Goal: Task Accomplishment & Management: Complete application form

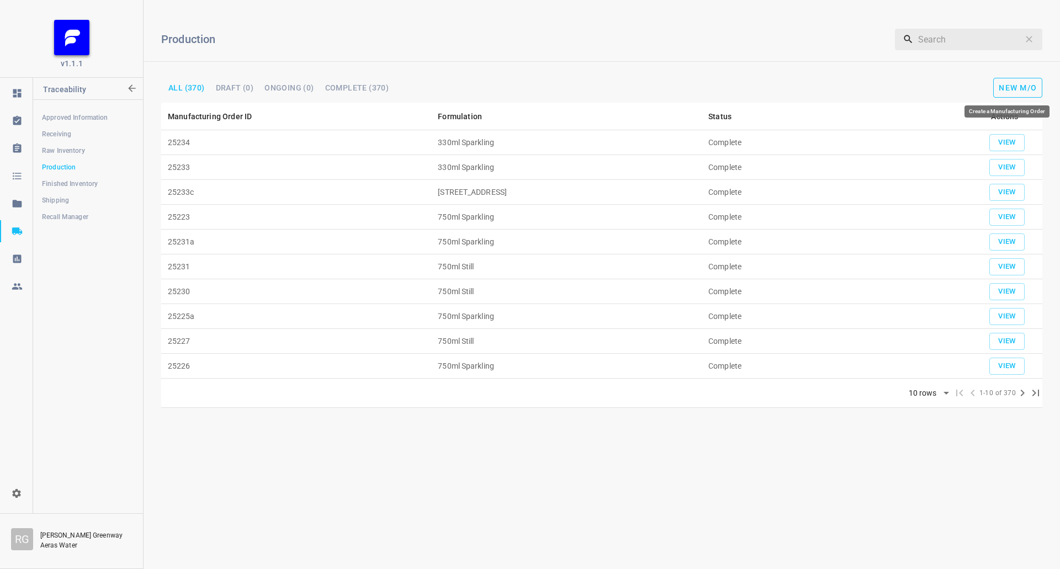
click at [1039, 78] on button "New M/O" at bounding box center [1017, 88] width 49 height 20
click at [1018, 84] on span "New M/O" at bounding box center [1017, 87] width 38 height 9
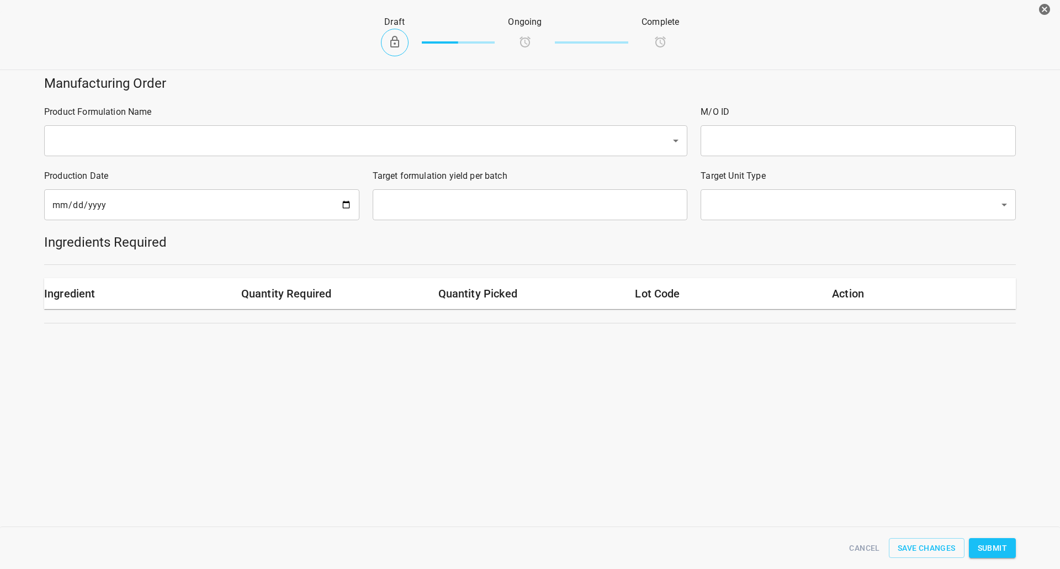
click at [84, 157] on div "Product Formulation Name ​" at bounding box center [366, 131] width 656 height 64
click at [136, 135] on input "text" at bounding box center [350, 140] width 602 height 21
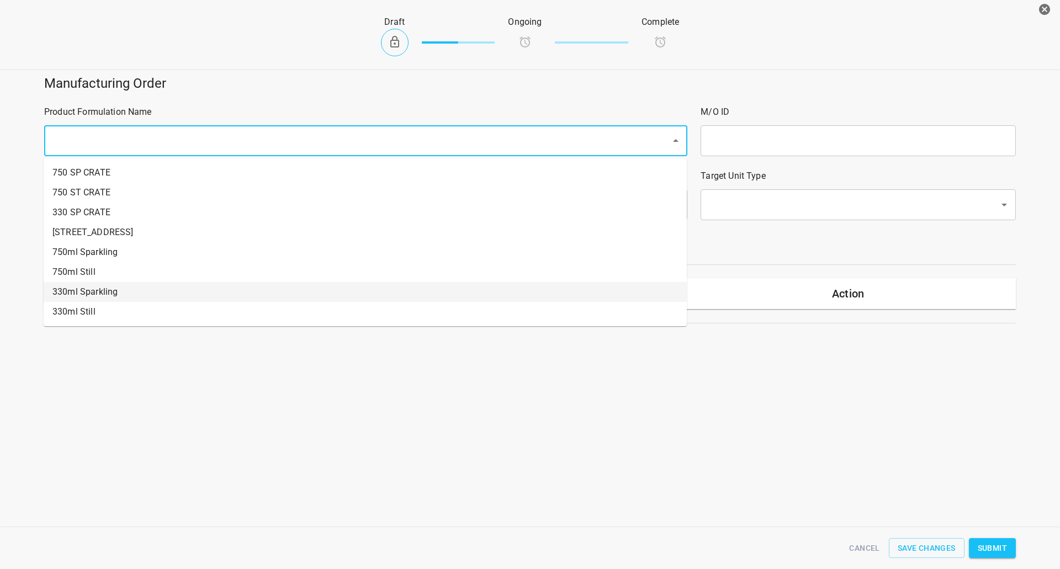
click at [102, 286] on li "330ml Sparkling" at bounding box center [365, 292] width 643 height 20
type input "1"
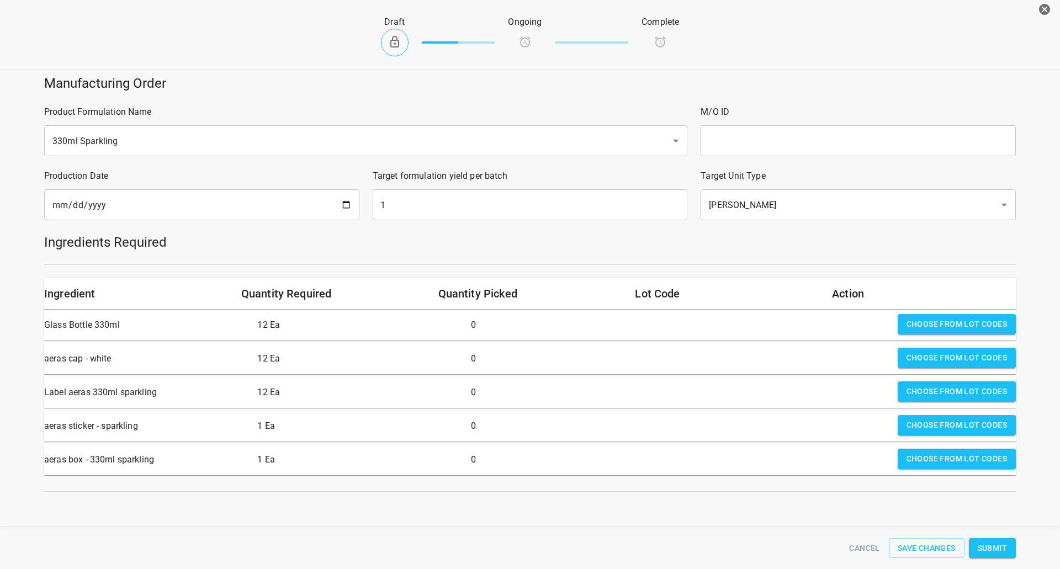
click at [756, 128] on input "text" at bounding box center [857, 140] width 315 height 31
type input "25237"
click at [350, 206] on input "[DATE]" at bounding box center [201, 204] width 315 height 31
click at [344, 206] on input "[DATE]" at bounding box center [201, 204] width 315 height 31
type input "[DATE]"
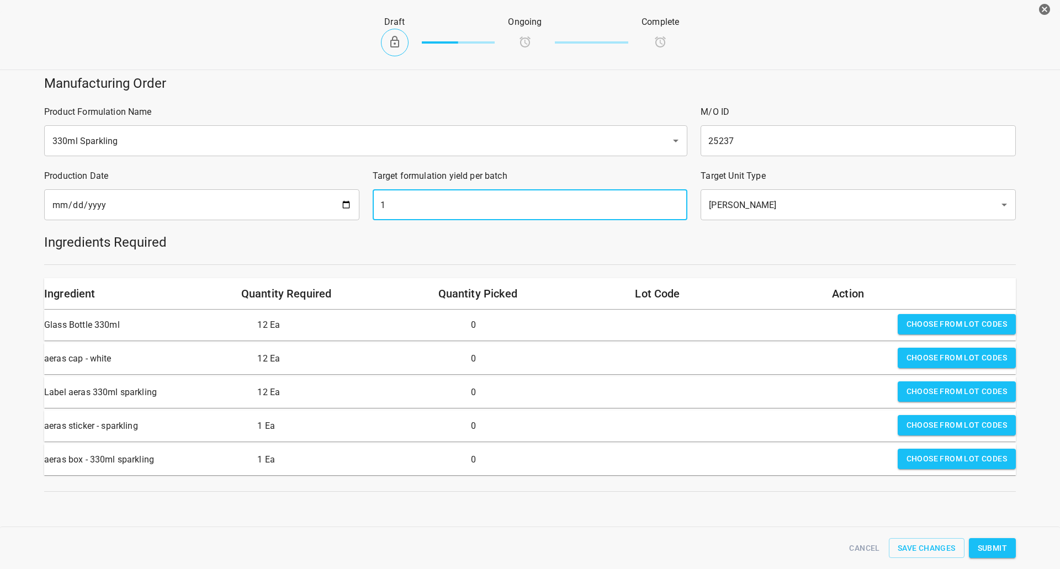
click at [474, 189] on input "1" at bounding box center [530, 204] width 315 height 31
click at [475, 191] on input "1" at bounding box center [530, 204] width 315 height 31
type input "2142"
click at [849, 252] on div "Ingredients Required" at bounding box center [530, 242] width 985 height 31
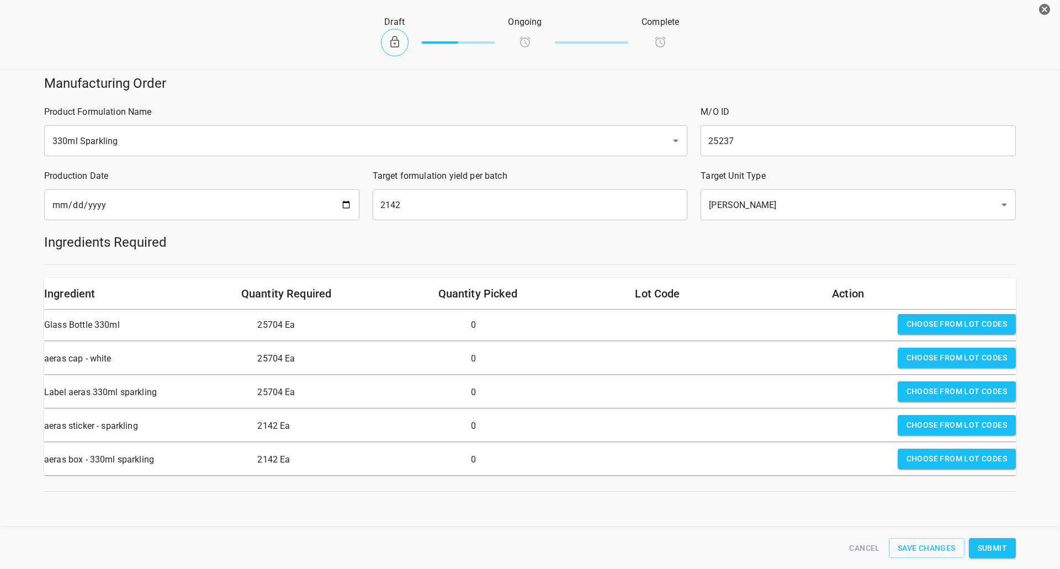
click at [933, 338] on div "Choose from lot codes" at bounding box center [956, 325] width 127 height 31
click at [935, 321] on span "Choose from lot codes" at bounding box center [956, 324] width 100 height 14
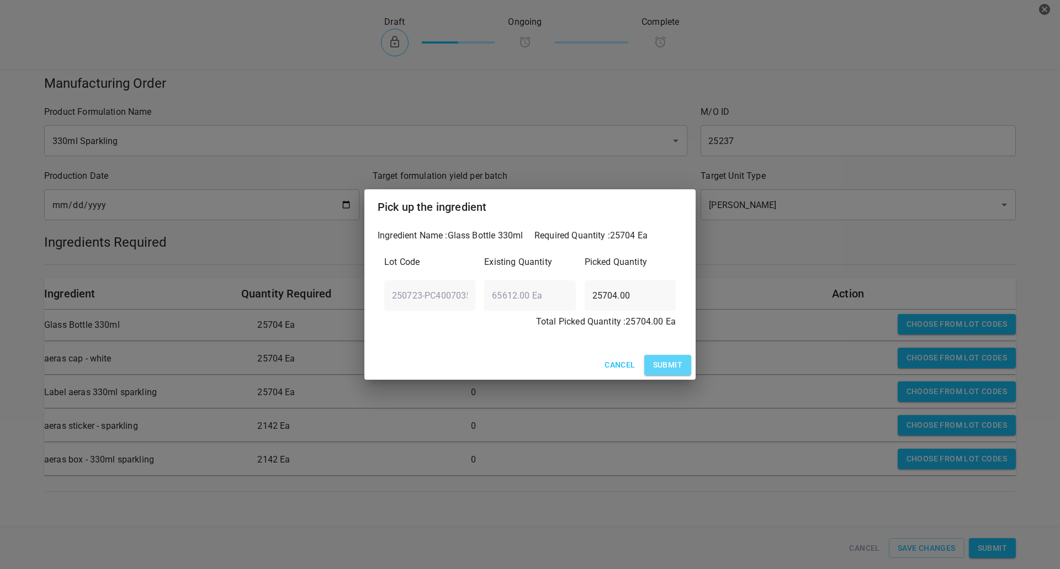
click at [683, 366] on button "Submit" at bounding box center [667, 365] width 47 height 20
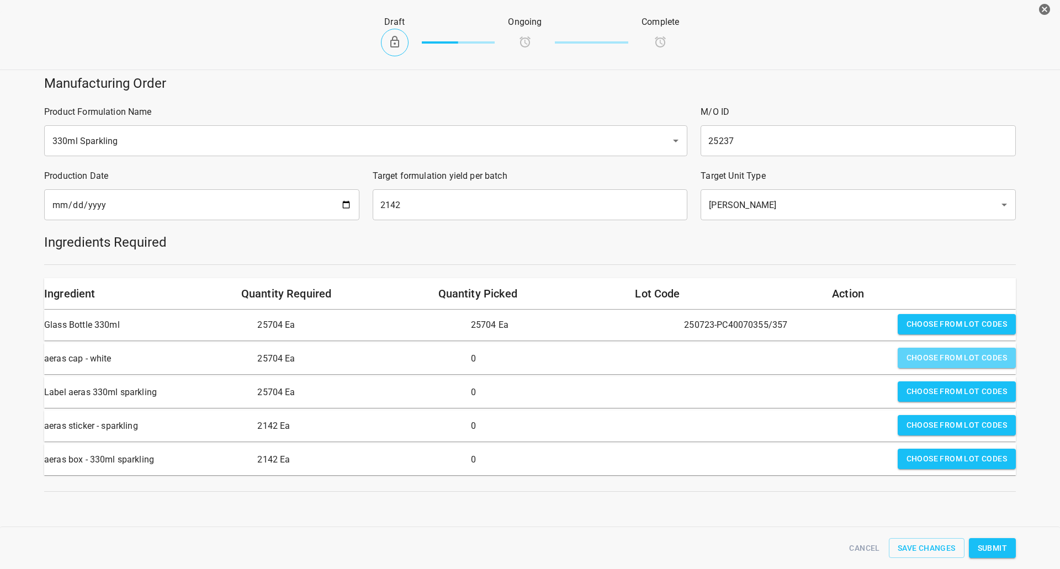
click at [967, 364] on span "Choose from lot codes" at bounding box center [956, 358] width 100 height 14
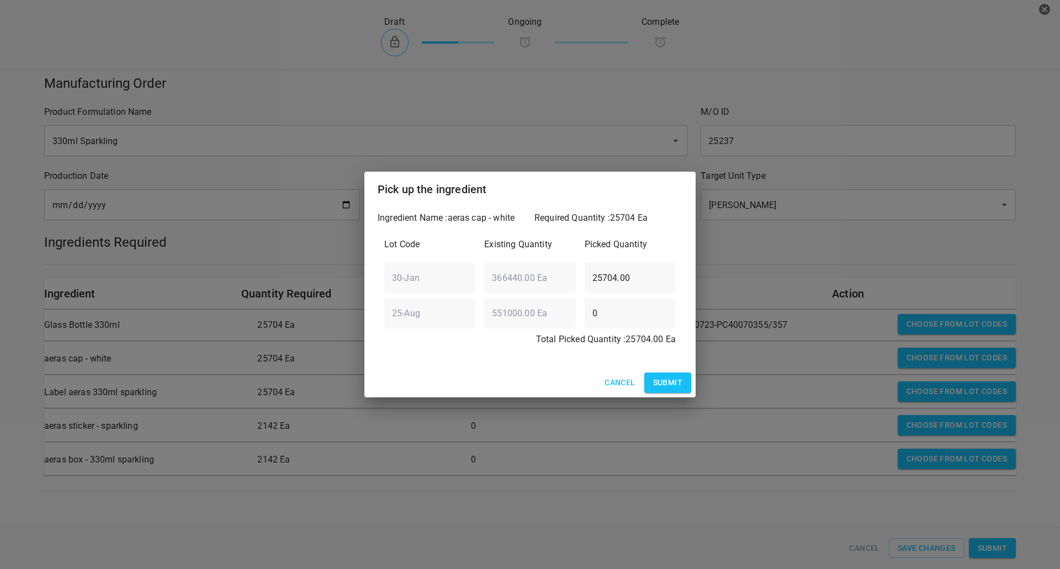
click at [679, 380] on span "Submit" at bounding box center [667, 383] width 29 height 14
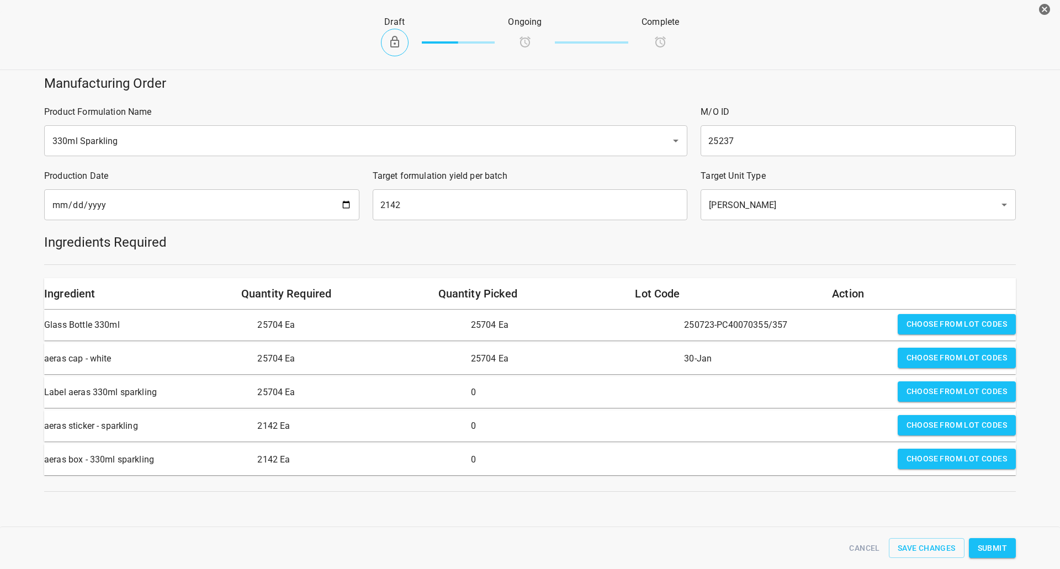
drag, startPoint x: 964, startPoint y: 396, endPoint x: 896, endPoint y: 395, distance: 67.3
click at [963, 396] on span "Choose from lot codes" at bounding box center [956, 392] width 100 height 14
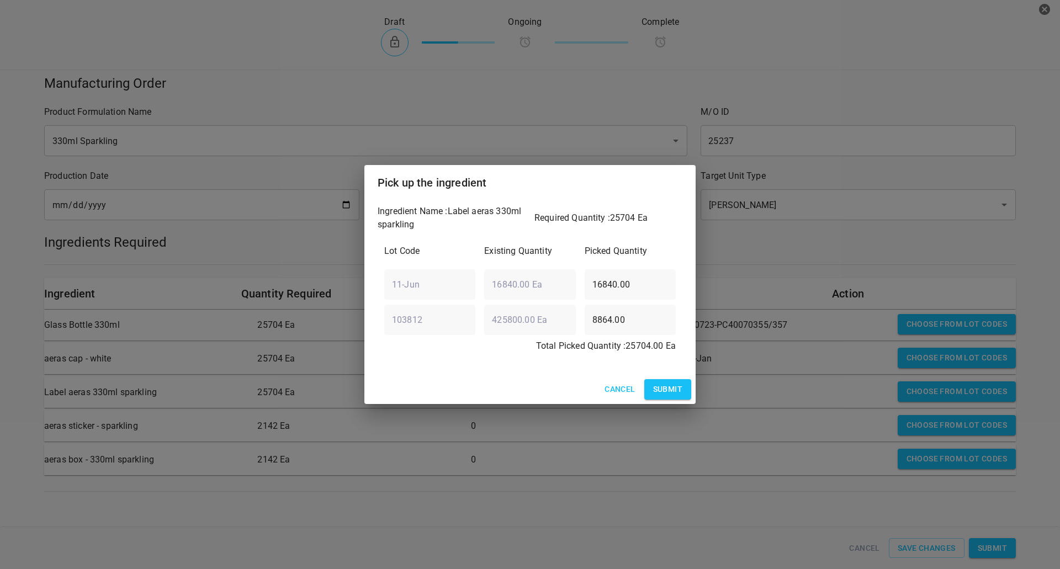
click at [674, 391] on span "Submit" at bounding box center [667, 389] width 29 height 14
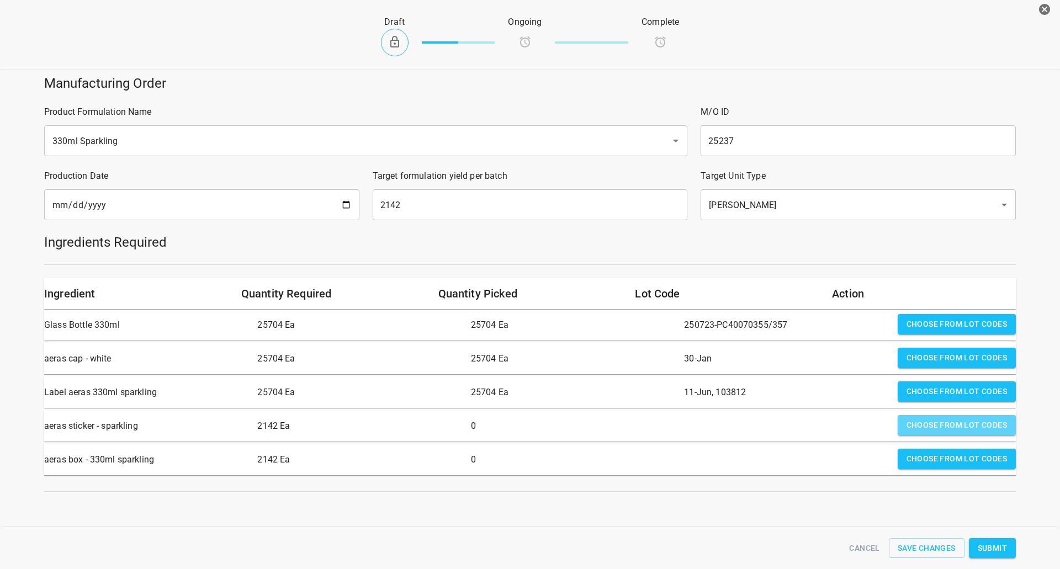
click at [935, 422] on span "Choose from lot codes" at bounding box center [956, 425] width 100 height 14
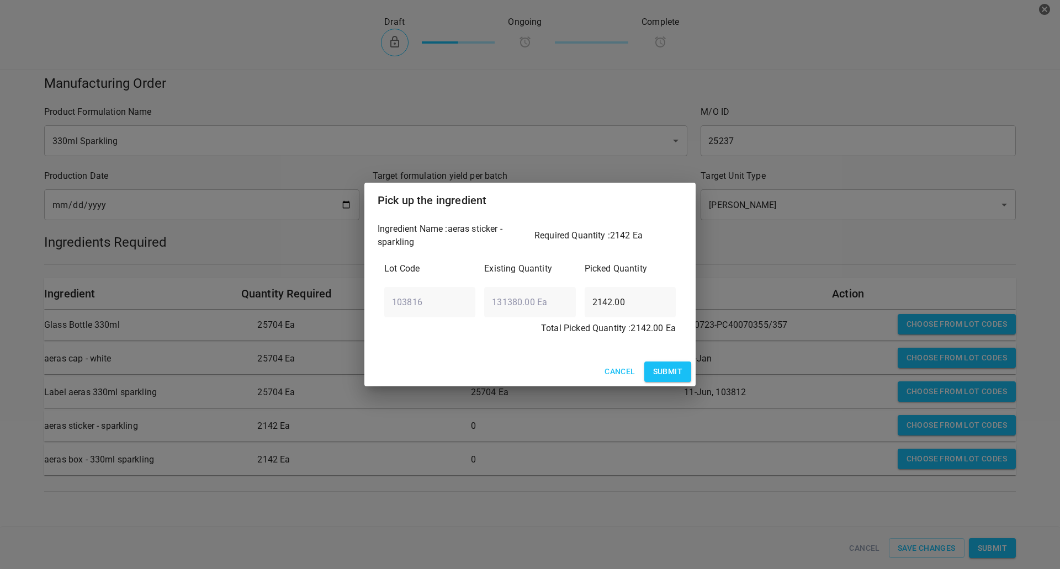
click at [658, 367] on span "Submit" at bounding box center [667, 372] width 29 height 14
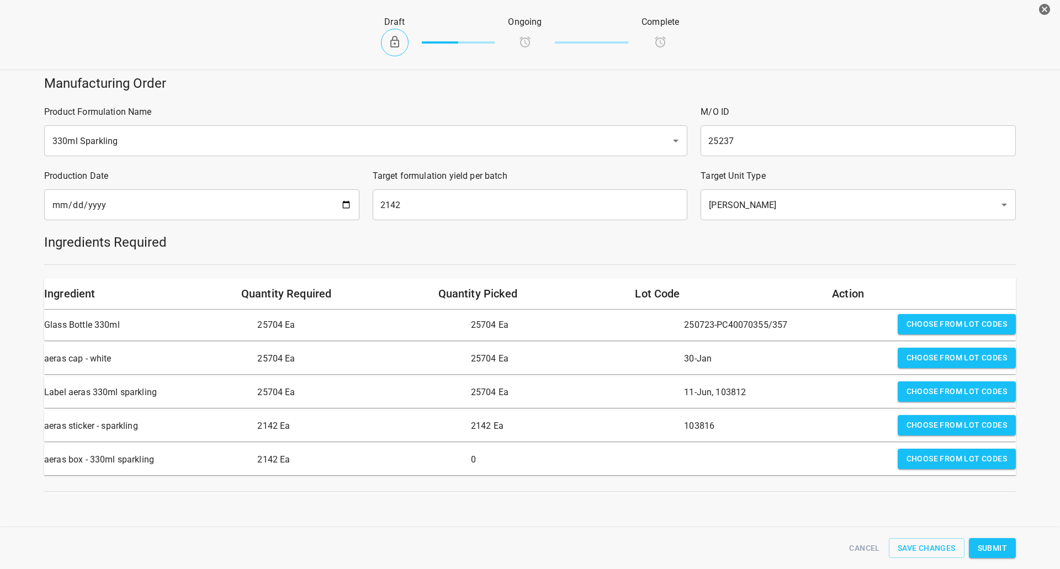
click at [893, 447] on div "Choose from lot codes" at bounding box center [956, 459] width 127 height 31
click at [917, 450] on button "Choose from lot codes" at bounding box center [956, 459] width 118 height 20
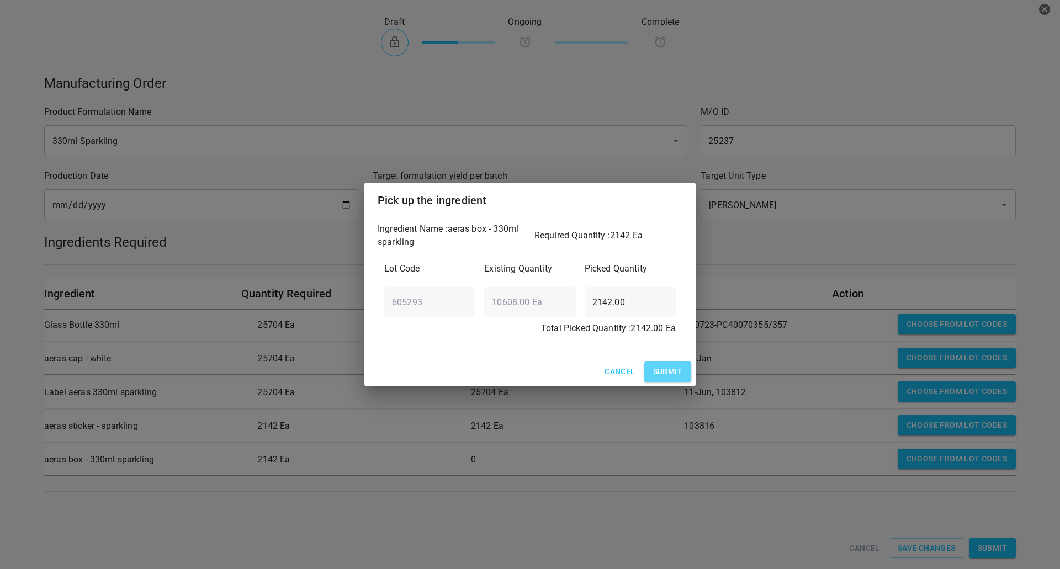
click at [673, 371] on span "Submit" at bounding box center [667, 372] width 29 height 14
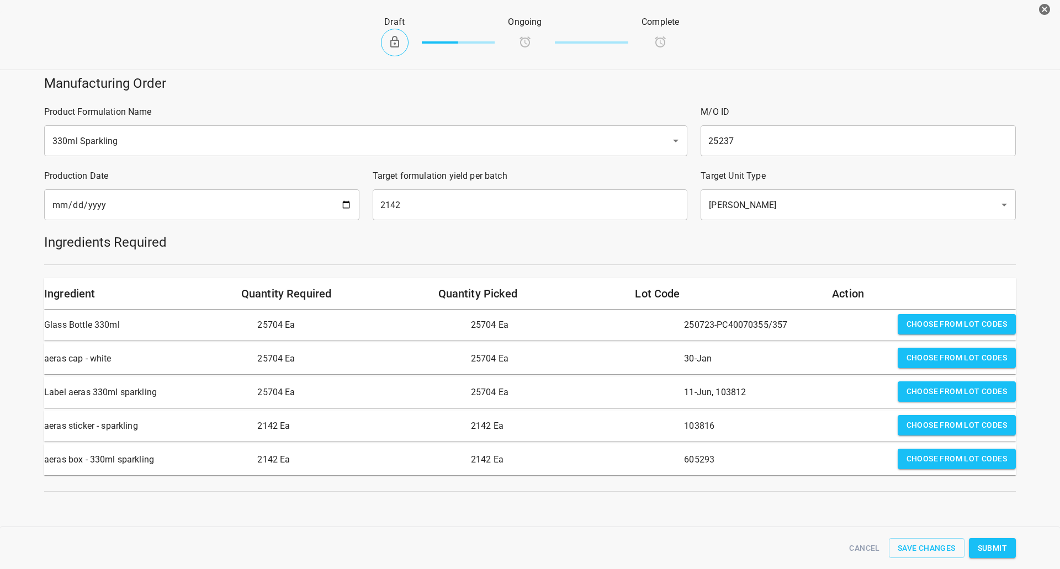
click at [1000, 552] on span "Submit" at bounding box center [991, 548] width 29 height 14
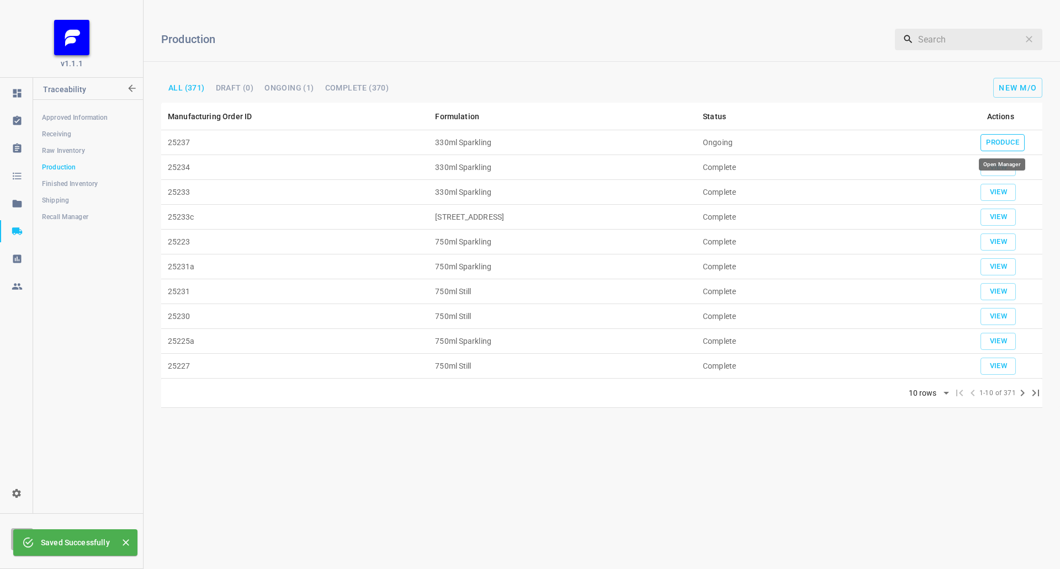
click at [999, 142] on span "Produce" at bounding box center [1002, 142] width 33 height 13
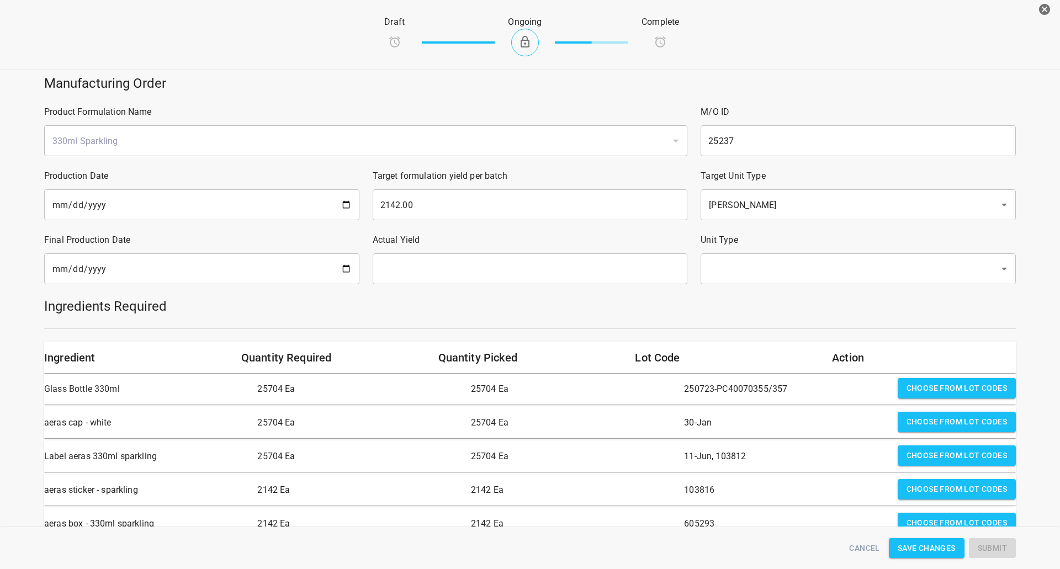
click at [127, 274] on input "date" at bounding box center [201, 268] width 315 height 31
click at [338, 270] on input "date" at bounding box center [201, 268] width 315 height 31
type input "[DATE]"
click at [506, 274] on input "text" at bounding box center [530, 268] width 315 height 31
click at [742, 282] on div "​" at bounding box center [857, 268] width 315 height 31
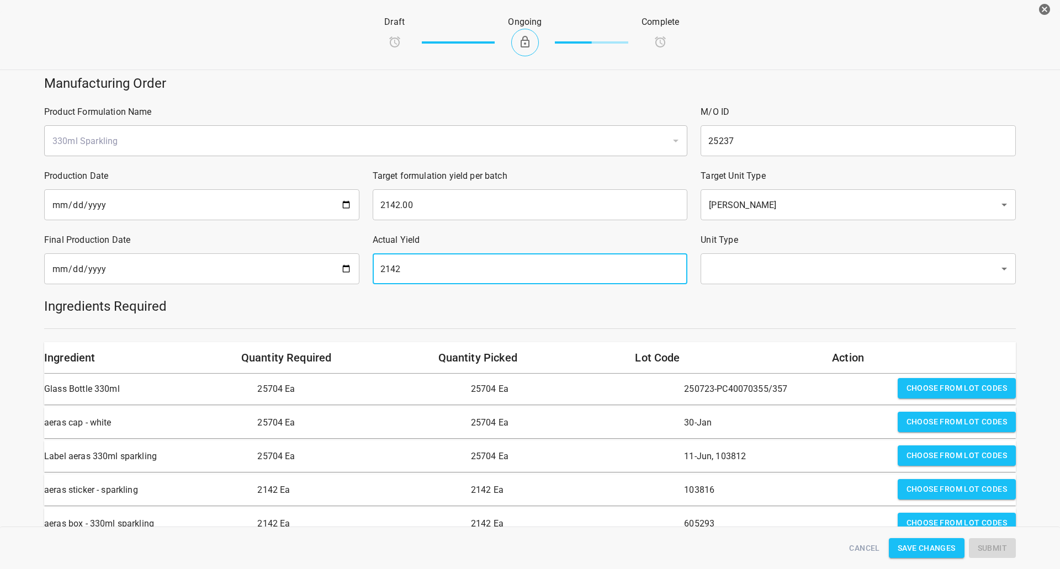
type input "2142"
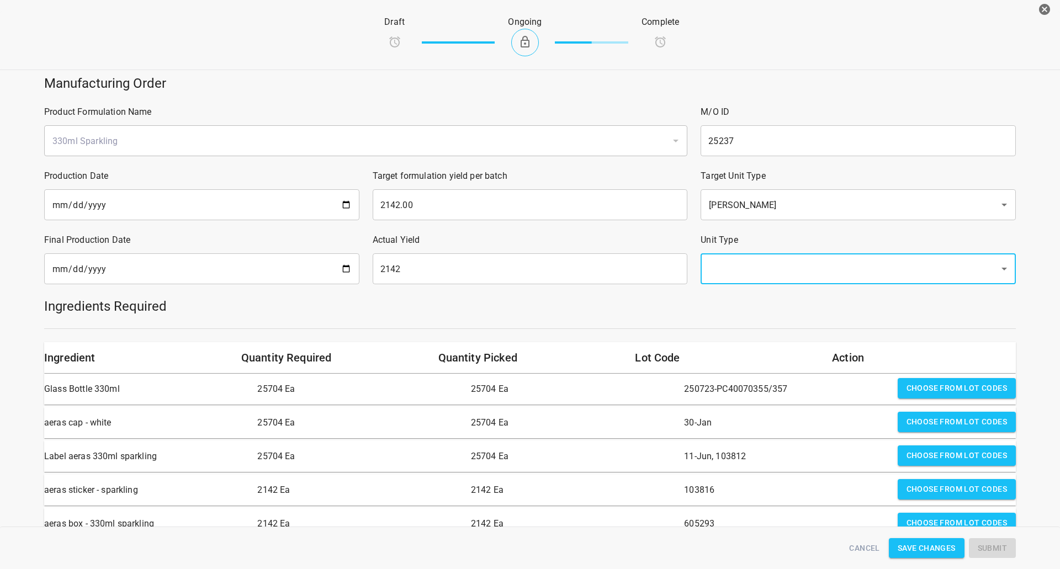
click at [732, 294] on div "Ingredients Required" at bounding box center [530, 306] width 985 height 31
click at [742, 277] on input "text" at bounding box center [842, 268] width 274 height 21
click at [733, 294] on li "[PERSON_NAME]" at bounding box center [851, 301] width 312 height 20
click at [718, 311] on h5 "Ingredients Required" at bounding box center [529, 306] width 971 height 18
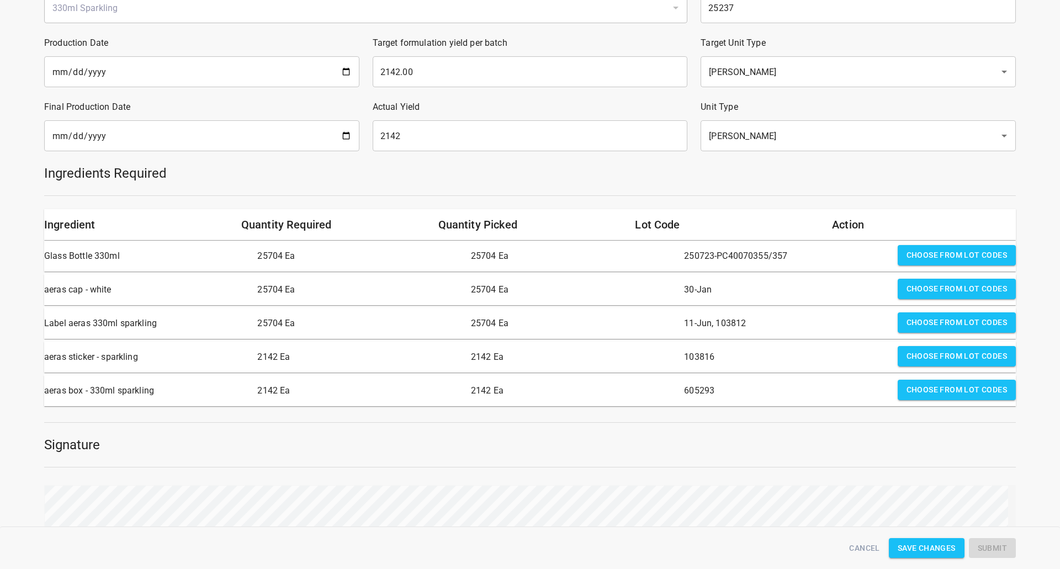
scroll to position [166, 0]
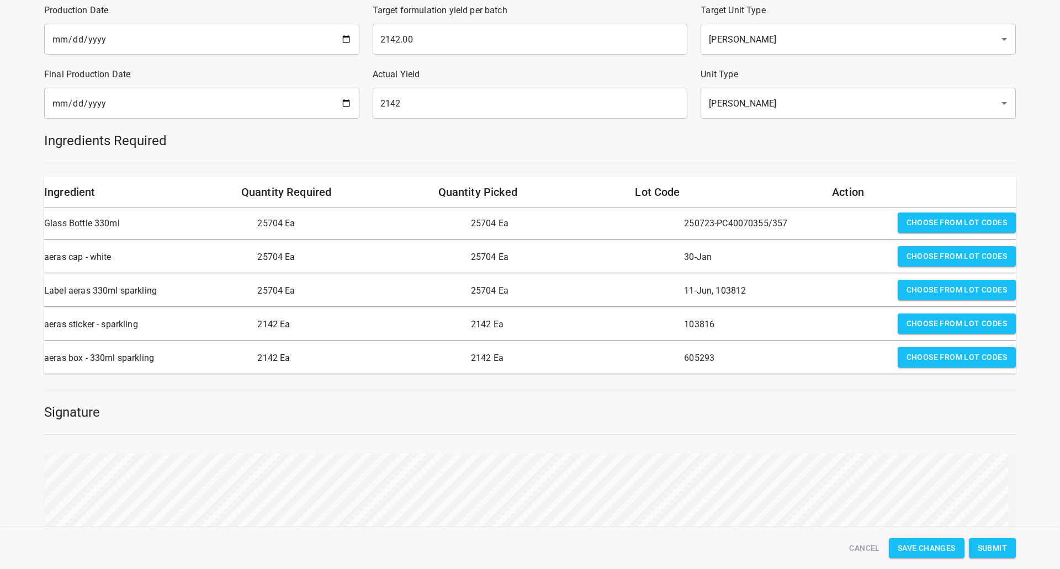
click at [1004, 546] on span "Submit" at bounding box center [991, 548] width 29 height 14
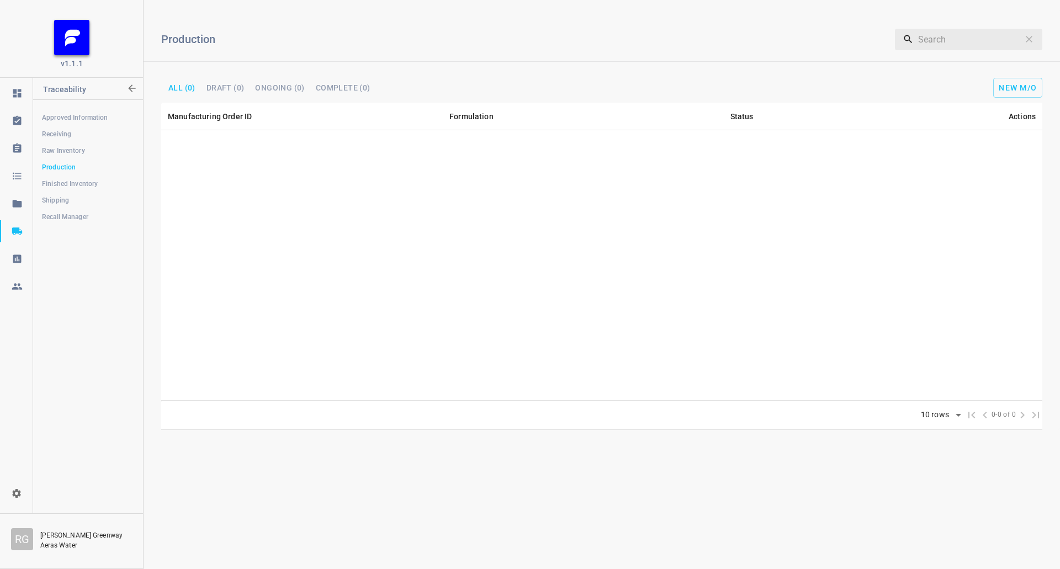
click at [66, 139] on span "Receiving" at bounding box center [88, 134] width 92 height 11
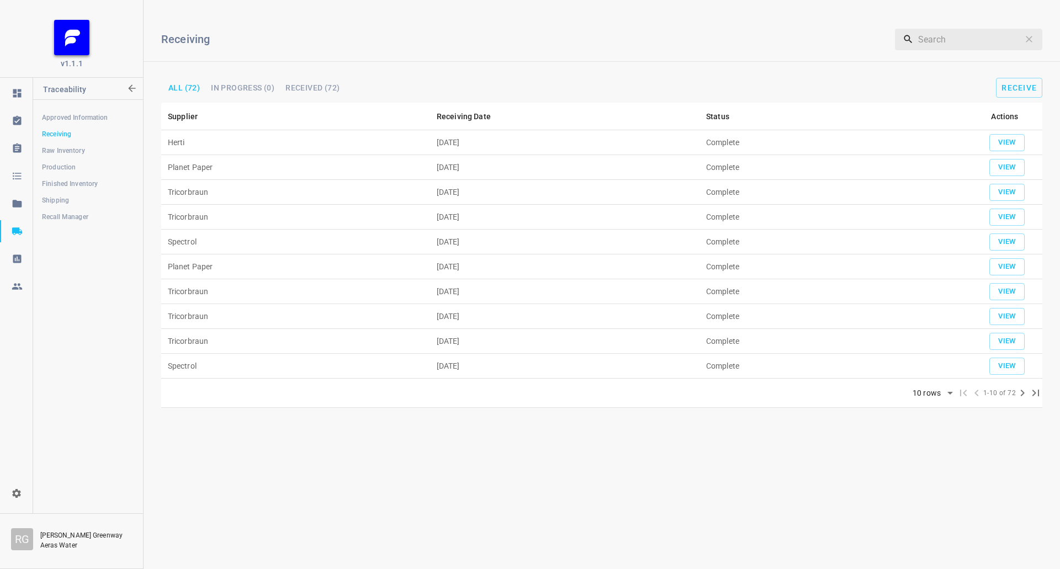
drag, startPoint x: 1022, startPoint y: 77, endPoint x: 981, endPoint y: 94, distance: 44.1
click at [1022, 77] on div "Receiving ​ All (72) In progress (0) Received (72) Receive" at bounding box center [601, 56] width 916 height 94
click at [1036, 86] on button "Receive" at bounding box center [1019, 88] width 46 height 20
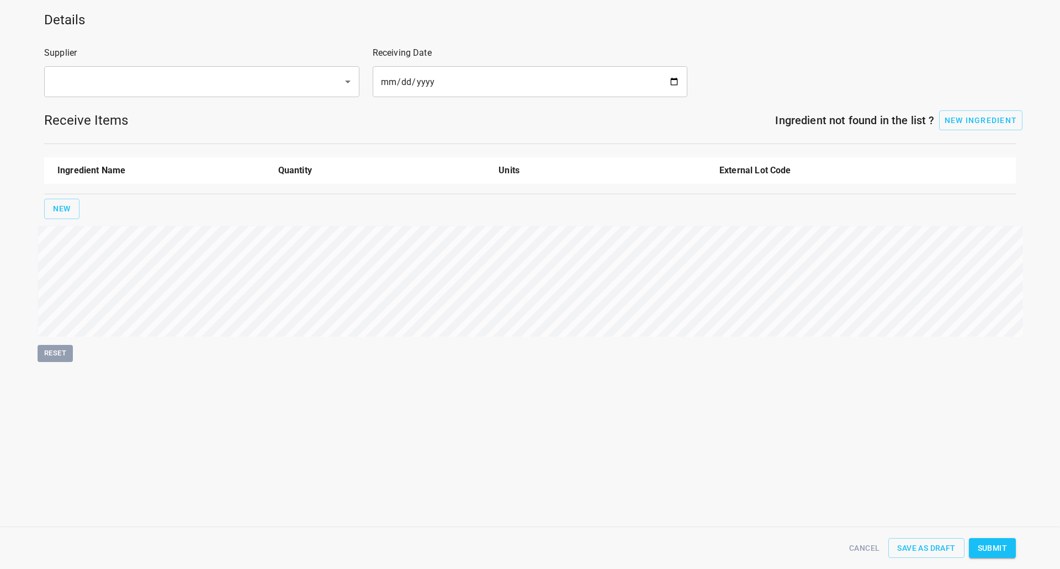
click at [180, 77] on input "text" at bounding box center [186, 81] width 274 height 21
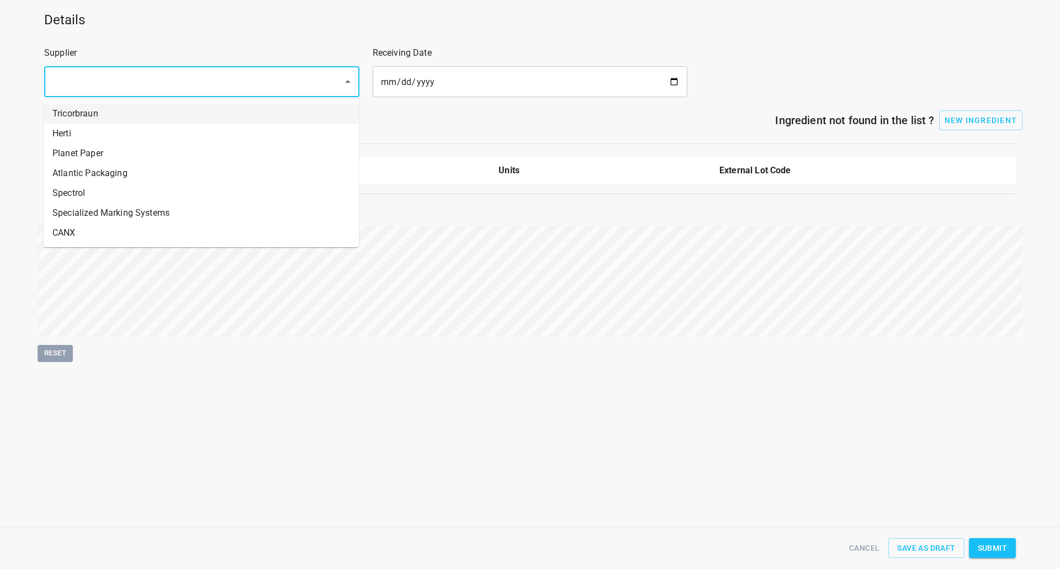
click at [138, 114] on li "Tricorbraun" at bounding box center [201, 114] width 315 height 20
type input "Tricorbraun"
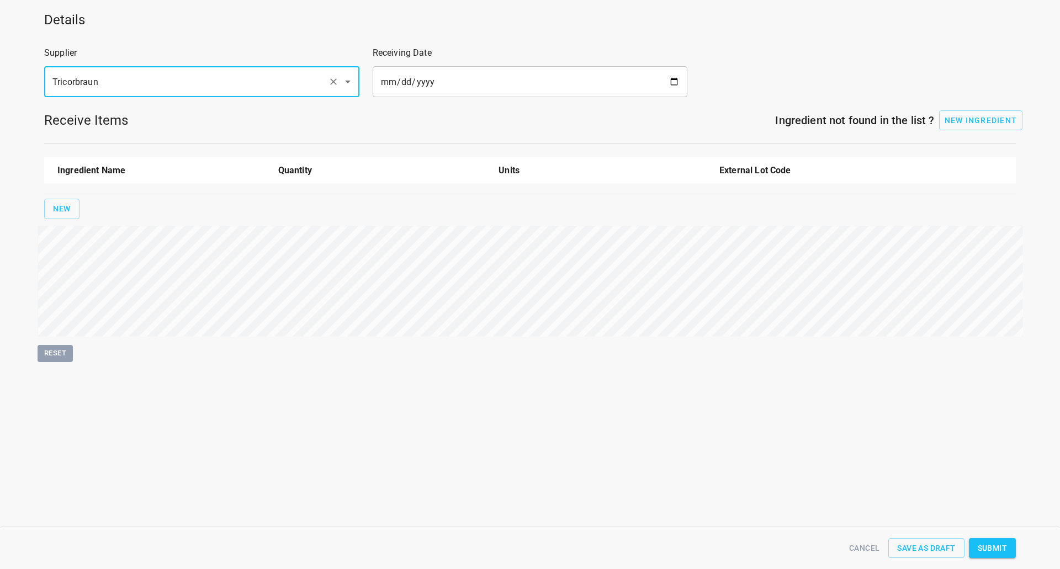
click at [668, 86] on input "date" at bounding box center [530, 81] width 315 height 31
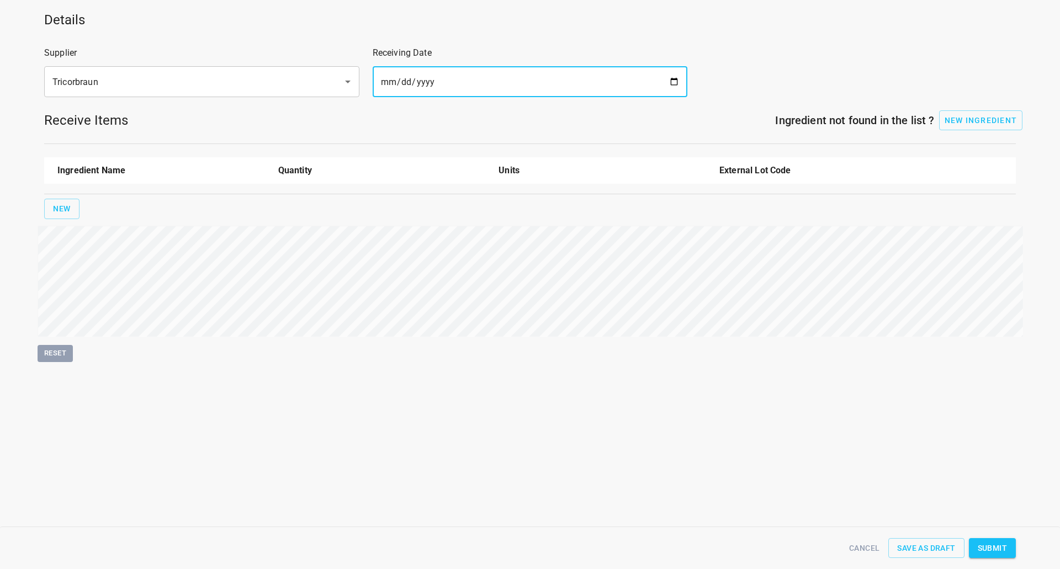
click at [677, 79] on input "date" at bounding box center [530, 81] width 315 height 31
type input "[DATE]"
click at [60, 204] on span "New" at bounding box center [62, 209] width 18 height 14
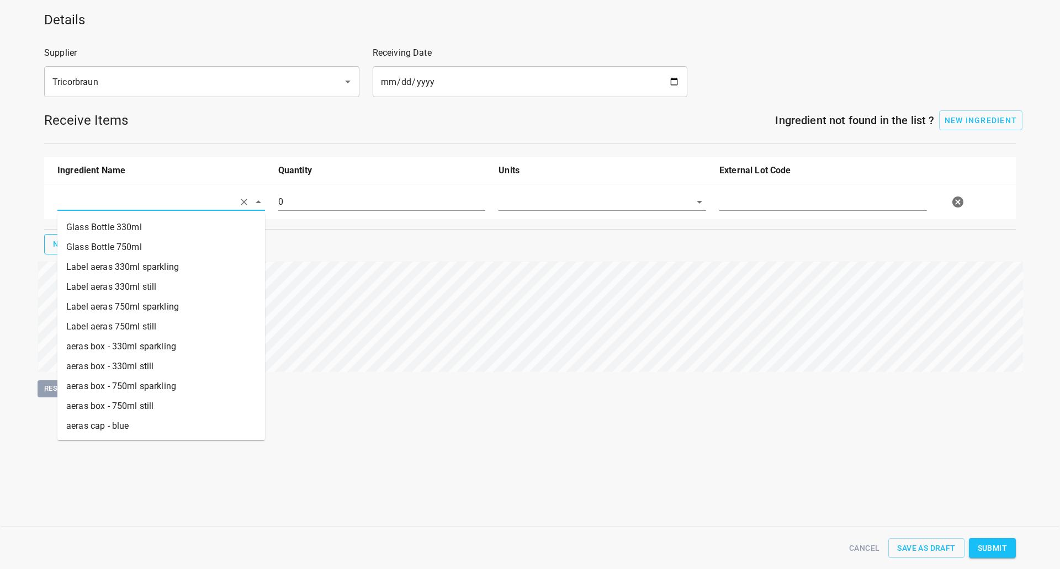
click at [91, 193] on input "text" at bounding box center [145, 201] width 177 height 17
click at [127, 235] on li "Glass Bottle 330ml" at bounding box center [161, 227] width 208 height 20
type input "Glass Bottle 330ml"
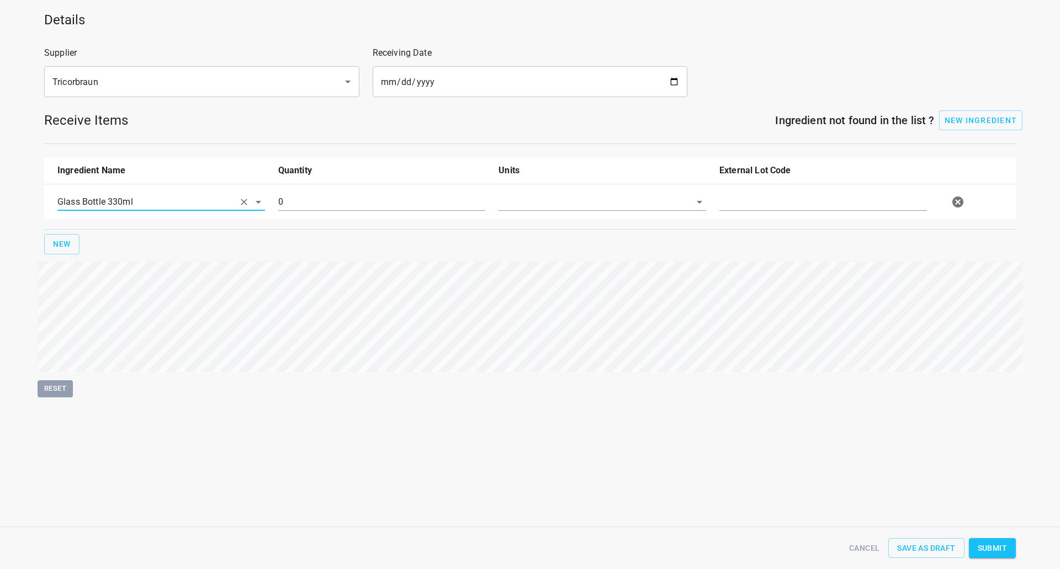
click at [391, 211] on input "0" at bounding box center [382, 202] width 208 height 18
click at [397, 203] on input "0" at bounding box center [382, 202] width 208 height 18
type input "100128"
click at [604, 196] on input "text" at bounding box center [586, 201] width 177 height 17
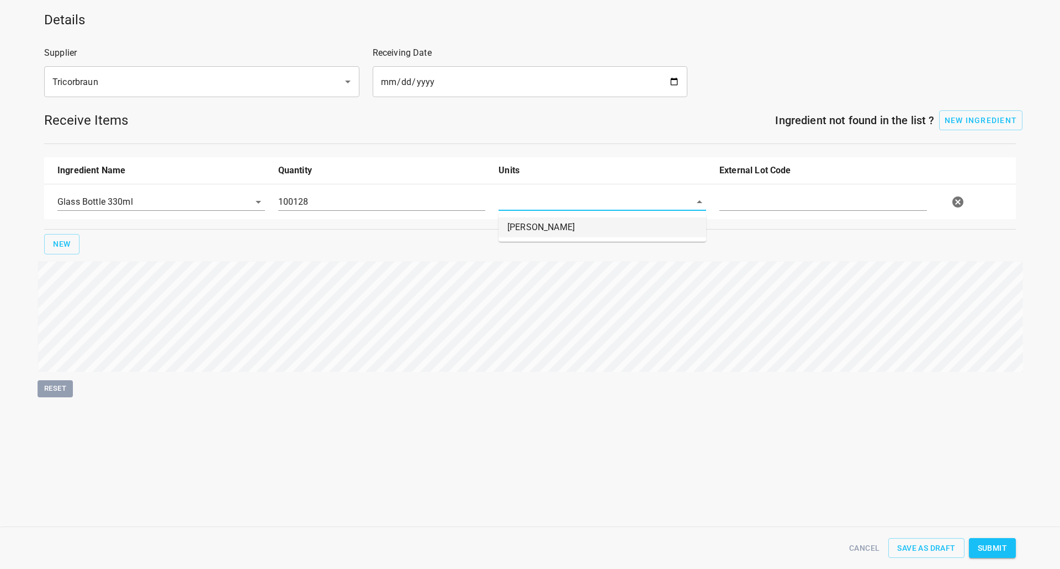
click at [594, 237] on li "[PERSON_NAME]" at bounding box center [602, 227] width 208 height 20
type input "[PERSON_NAME]"
click at [724, 207] on input "text" at bounding box center [823, 202] width 208 height 18
type input "250818-PC40070356/57"
click at [987, 545] on span "Submit" at bounding box center [991, 548] width 29 height 14
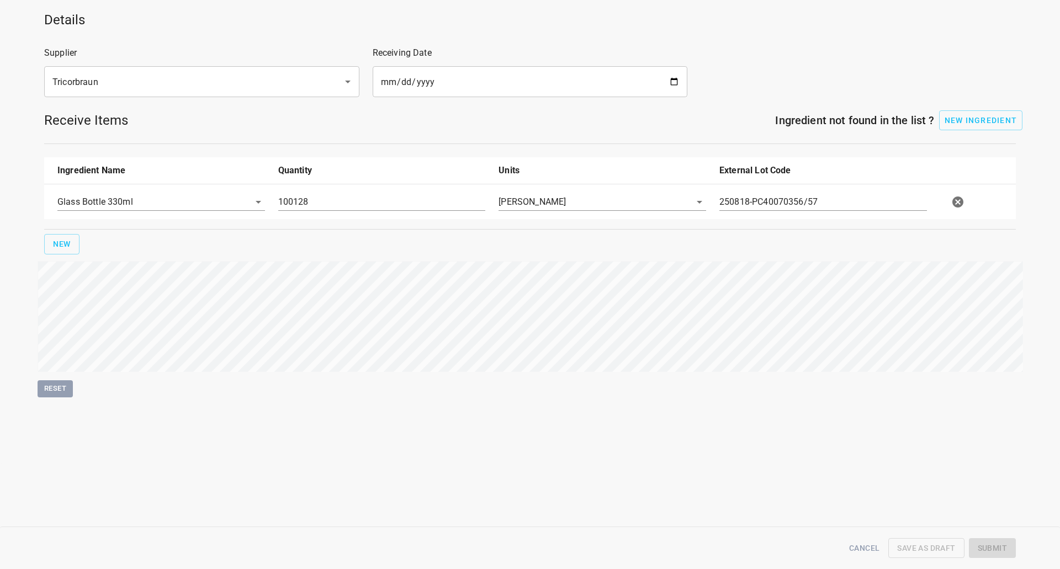
type input "100128.000000000000000"
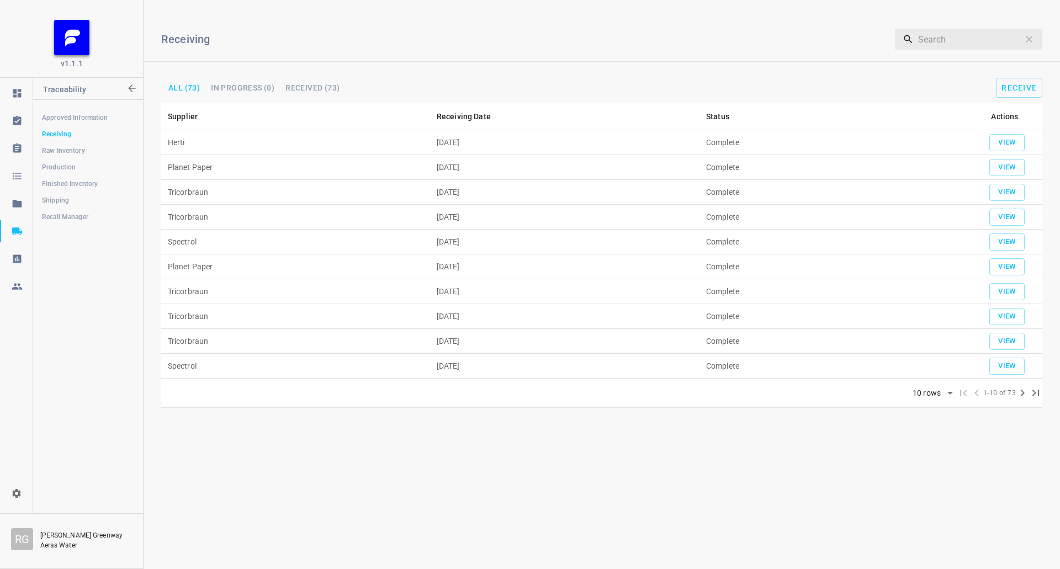
click at [94, 199] on span "Shipping" at bounding box center [88, 200] width 92 height 11
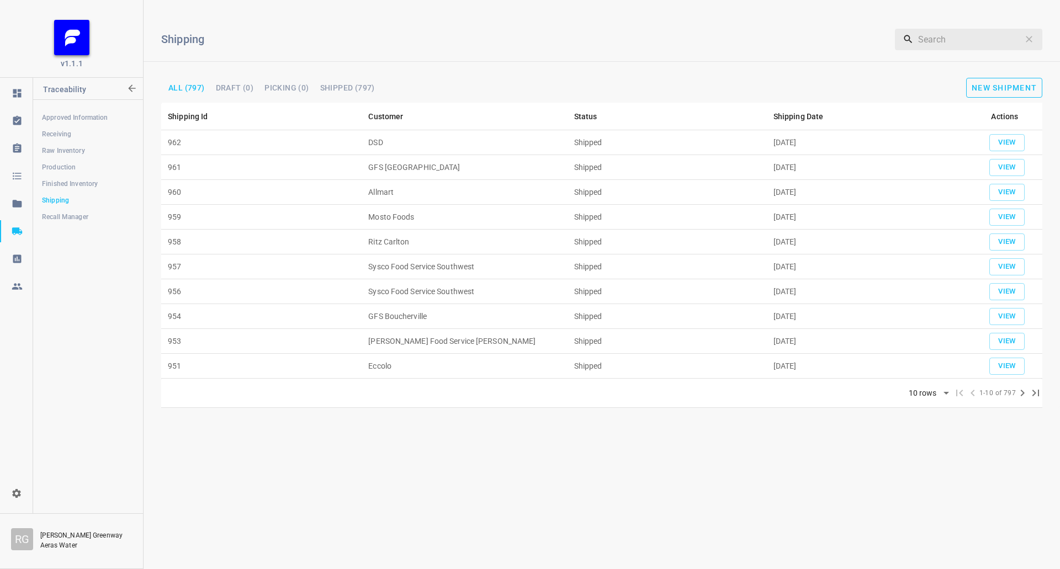
click at [1009, 84] on span "New Shipment" at bounding box center [1003, 87] width 65 height 9
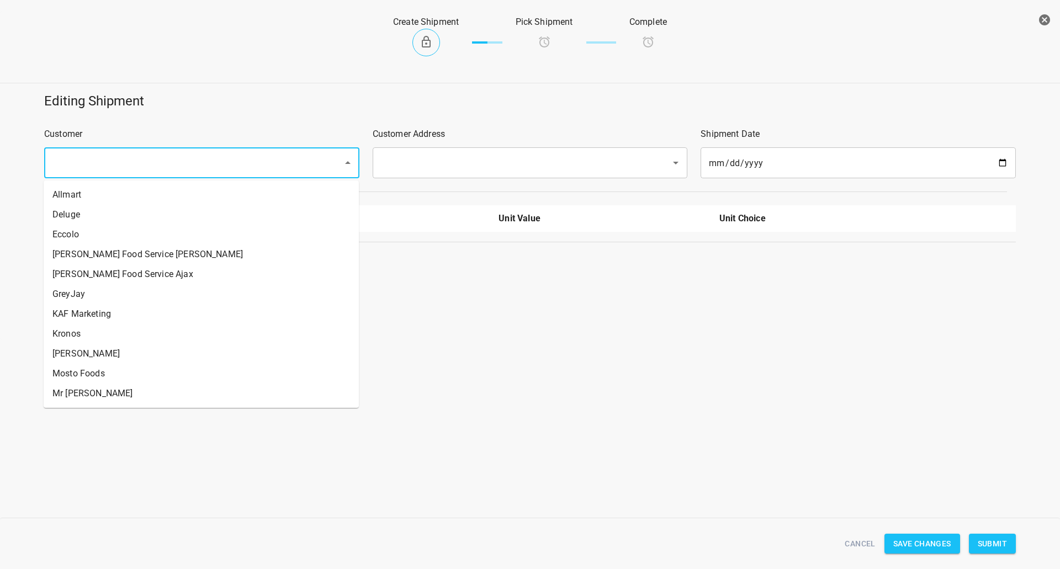
click at [154, 156] on input "text" at bounding box center [186, 162] width 274 height 21
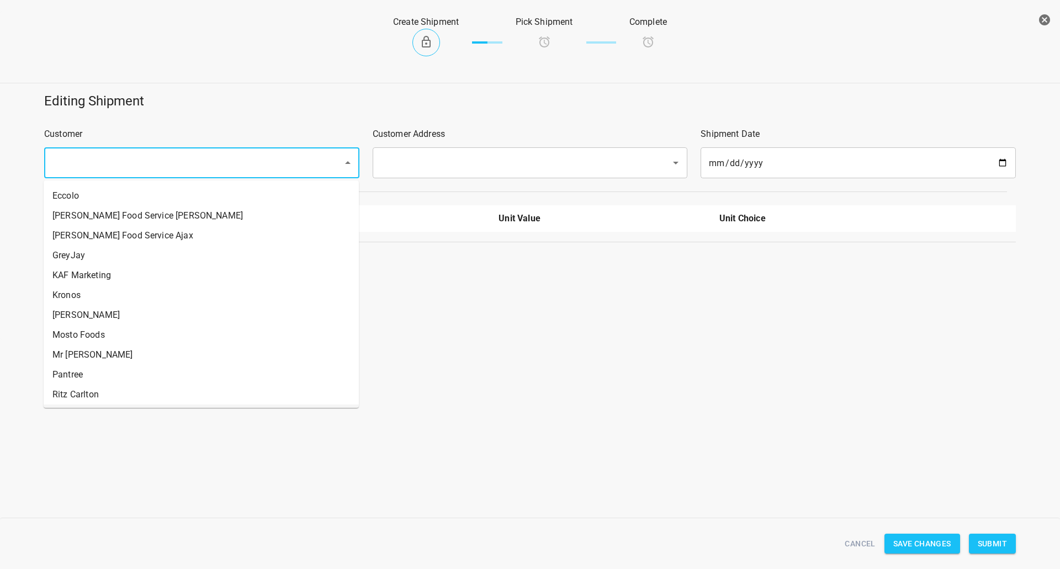
scroll to position [110, 0]
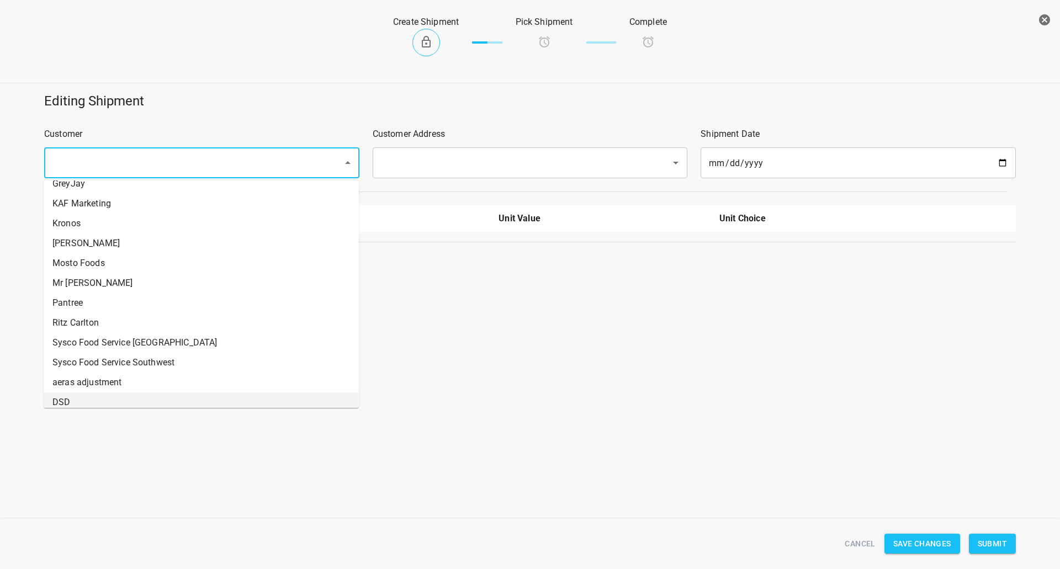
click at [81, 393] on li "DSD" at bounding box center [201, 402] width 315 height 20
type input "DSD"
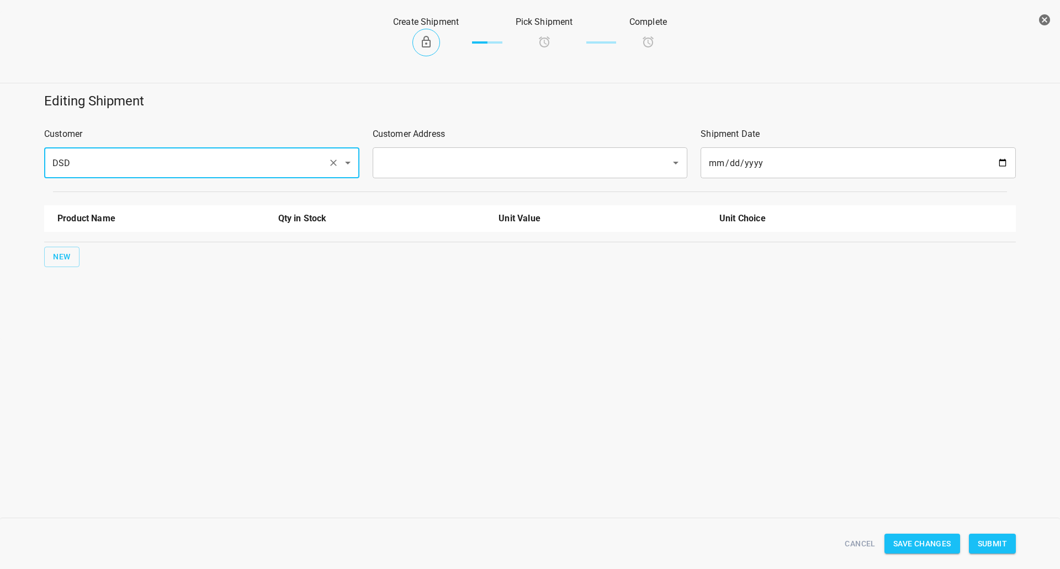
click at [450, 148] on div "​" at bounding box center [530, 162] width 315 height 31
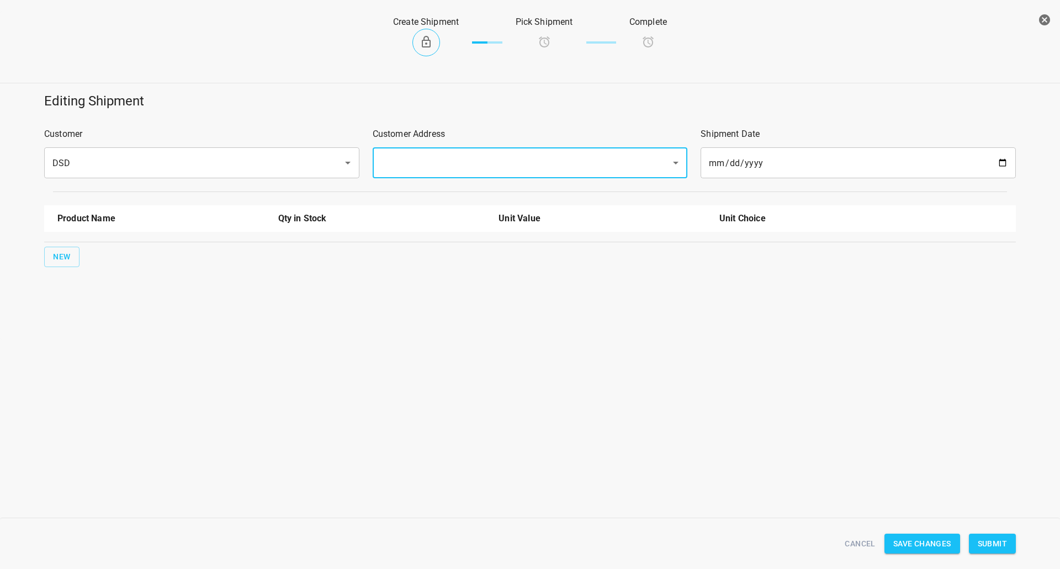
click at [450, 155] on input "text" at bounding box center [515, 162] width 274 height 21
click at [421, 190] on li "[STREET_ADDRESS][PERSON_NAME]" at bounding box center [528, 195] width 315 height 20
type input "[STREET_ADDRESS][PERSON_NAME]"
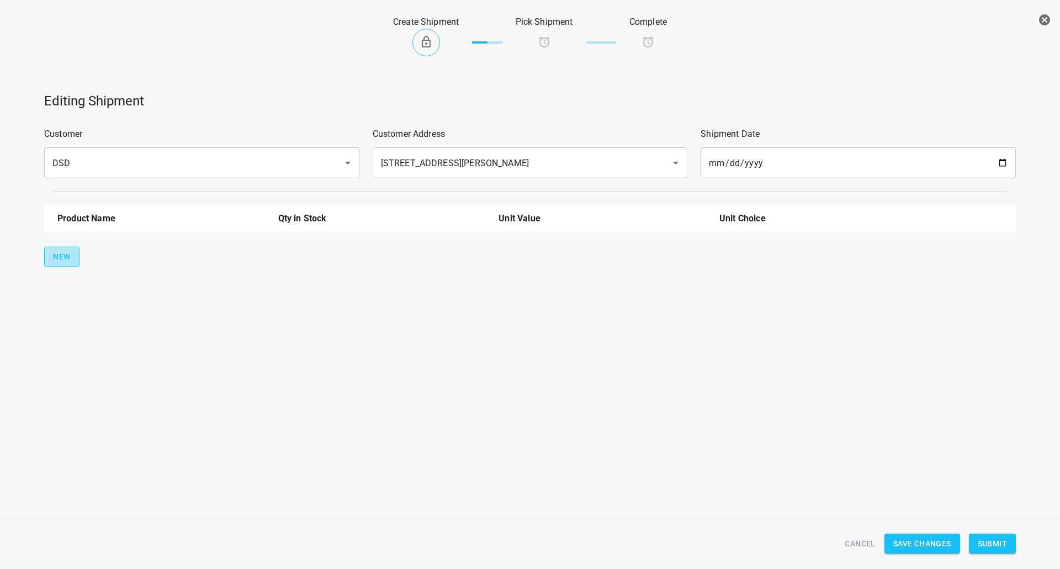
click at [57, 260] on span "New" at bounding box center [62, 257] width 18 height 14
click at [88, 243] on input "text" at bounding box center [145, 249] width 177 height 17
click at [104, 347] on li "330ml Still" at bounding box center [161, 355] width 208 height 20
type input "330ml Still"
click at [61, 288] on span "New" at bounding box center [62, 292] width 18 height 14
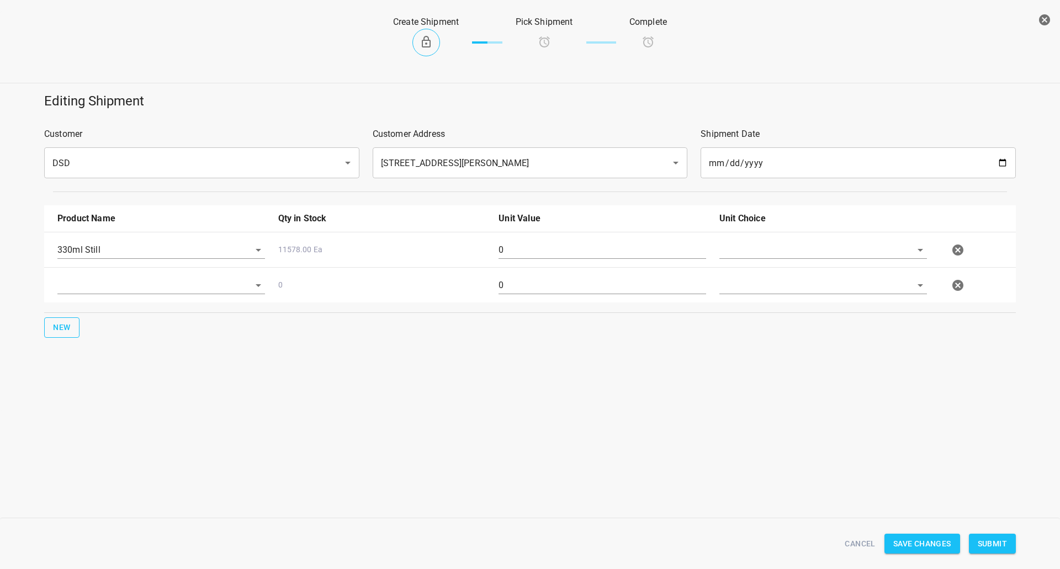
click at [105, 272] on div at bounding box center [161, 290] width 221 height 40
click at [95, 289] on input "text" at bounding box center [145, 285] width 177 height 17
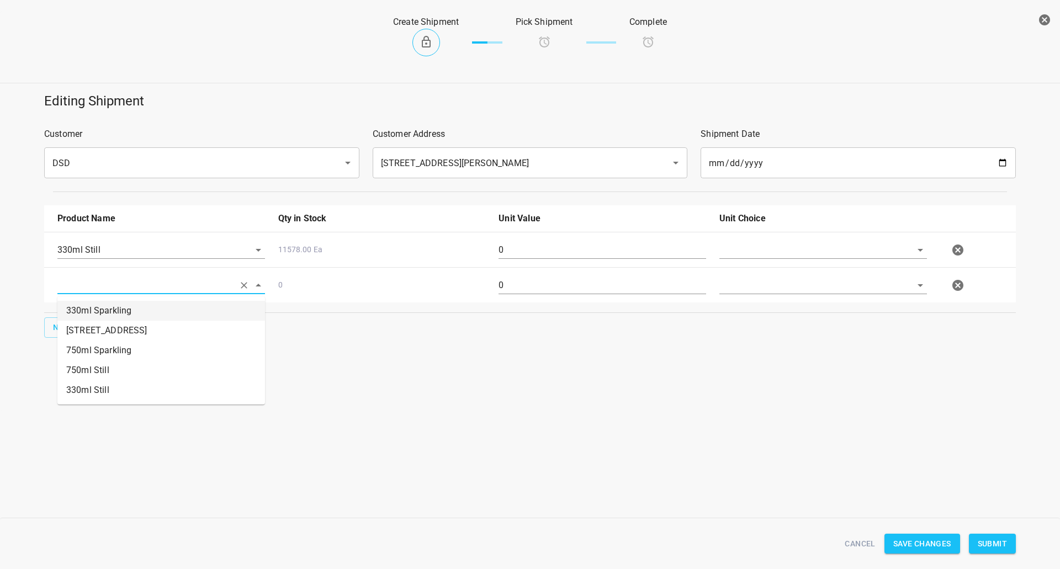
click at [115, 309] on li "330ml Sparkling" at bounding box center [161, 311] width 208 height 20
type input "330ml Sparkling"
click at [73, 329] on button "New" at bounding box center [61, 327] width 35 height 20
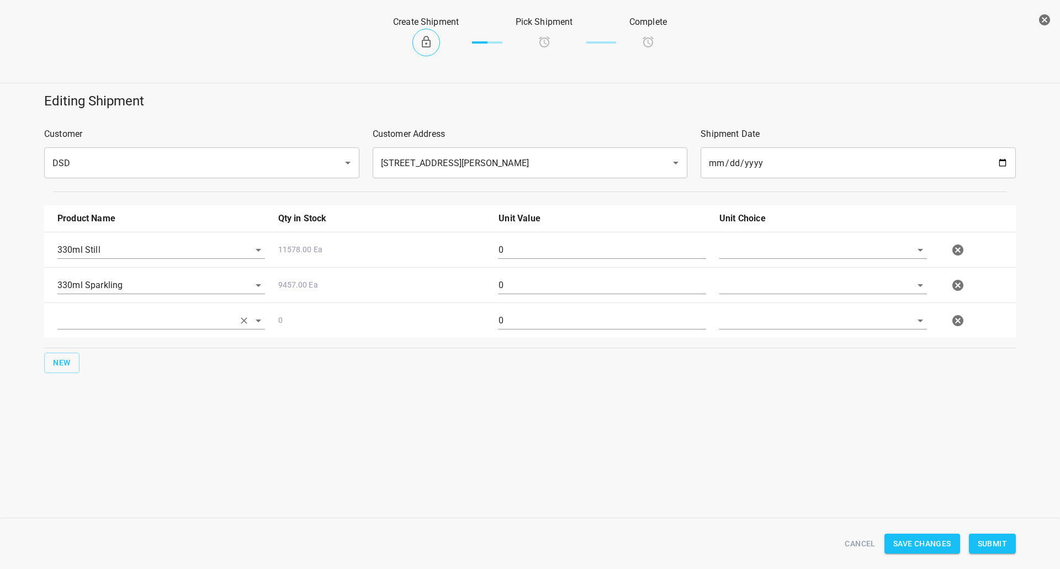
click at [97, 258] on input "text" at bounding box center [145, 249] width 177 height 17
click at [101, 402] on li "750ml Still" at bounding box center [161, 406] width 208 height 20
type input "750ml Still"
click at [70, 368] on span "New" at bounding box center [62, 363] width 18 height 14
click at [98, 360] on input "text" at bounding box center [145, 355] width 177 height 17
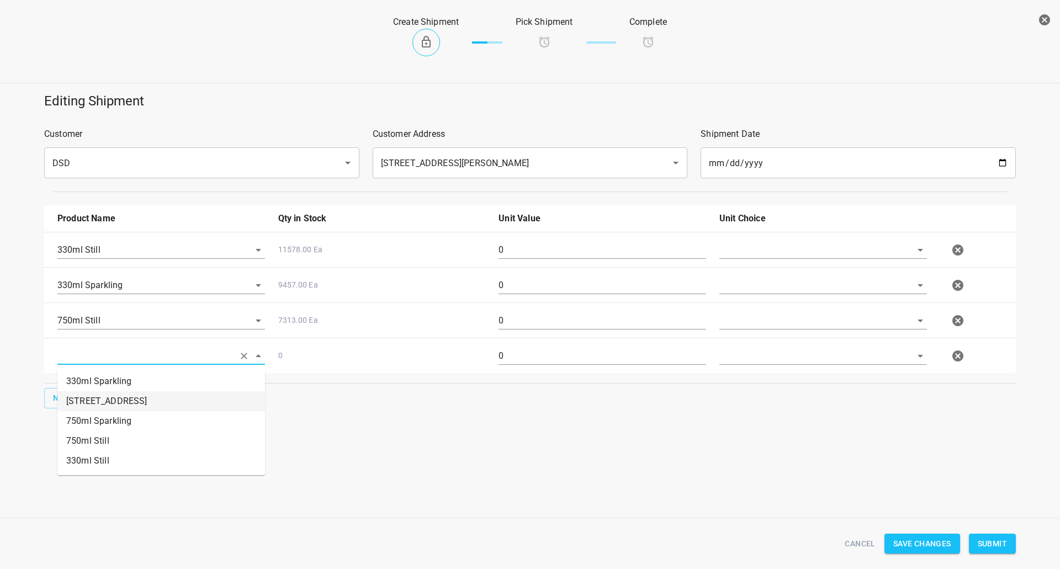
click at [114, 416] on li "750ml Sparkling" at bounding box center [161, 421] width 208 height 20
type input "750ml Sparkling"
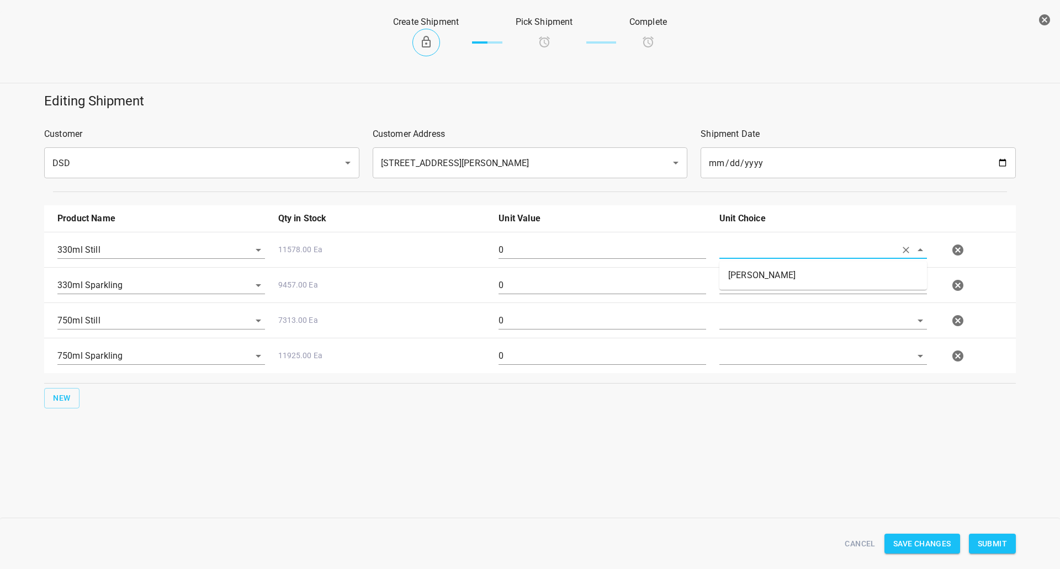
click at [785, 250] on input "text" at bounding box center [807, 249] width 177 height 17
click at [752, 277] on li "[PERSON_NAME]" at bounding box center [823, 275] width 208 height 20
type input "[PERSON_NAME]"
click at [757, 258] on input "text" at bounding box center [807, 249] width 177 height 17
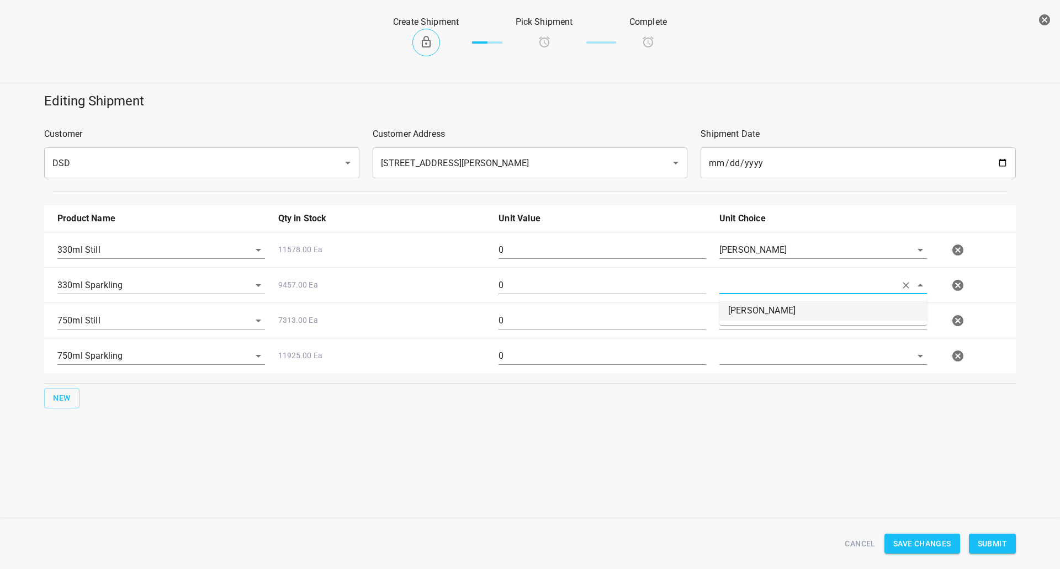
click at [749, 309] on li "[PERSON_NAME]" at bounding box center [823, 311] width 208 height 20
type input "[PERSON_NAME]"
click at [747, 314] on div at bounding box center [823, 325] width 221 height 40
click at [743, 339] on div "750ml Sparkling 11925.00 Ea 0" at bounding box center [532, 356] width 963 height 49
click at [756, 258] on input "text" at bounding box center [807, 249] width 177 height 17
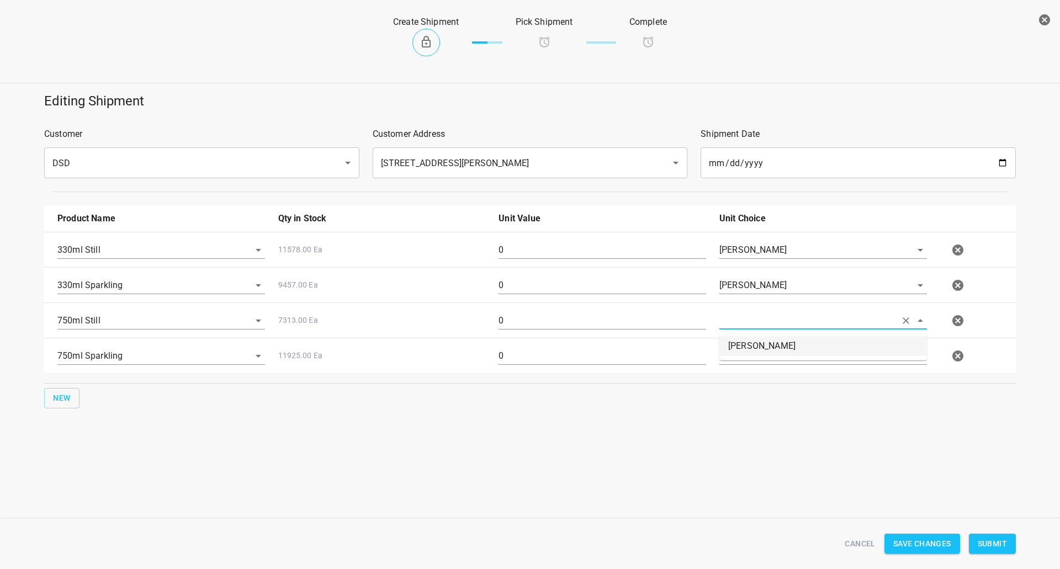
click at [753, 341] on li "[PERSON_NAME]" at bounding box center [823, 346] width 208 height 20
type input "[PERSON_NAME]"
click at [742, 369] on div at bounding box center [823, 361] width 221 height 40
drag, startPoint x: 750, startPoint y: 343, endPoint x: 751, endPoint y: 350, distance: 7.3
click at [751, 343] on div at bounding box center [823, 361] width 221 height 40
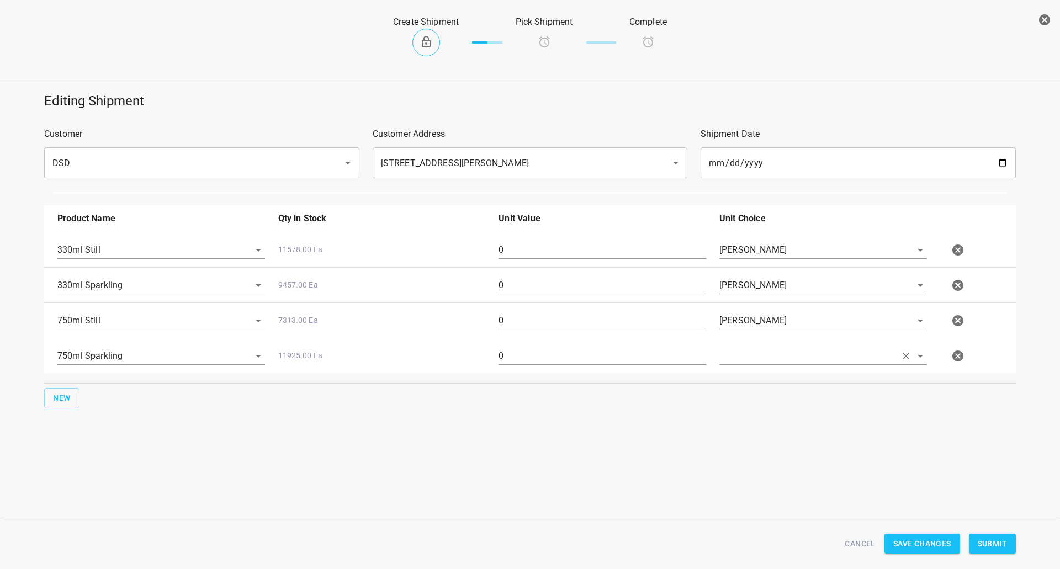
click at [752, 258] on input "text" at bounding box center [807, 249] width 177 height 17
click at [752, 340] on div "750ml Sparkling 11925.00 Ea 0" at bounding box center [532, 356] width 963 height 49
click at [747, 369] on div at bounding box center [823, 361] width 221 height 40
click at [748, 362] on input "text" at bounding box center [807, 355] width 177 height 17
click at [744, 382] on li "[PERSON_NAME]" at bounding box center [823, 381] width 208 height 20
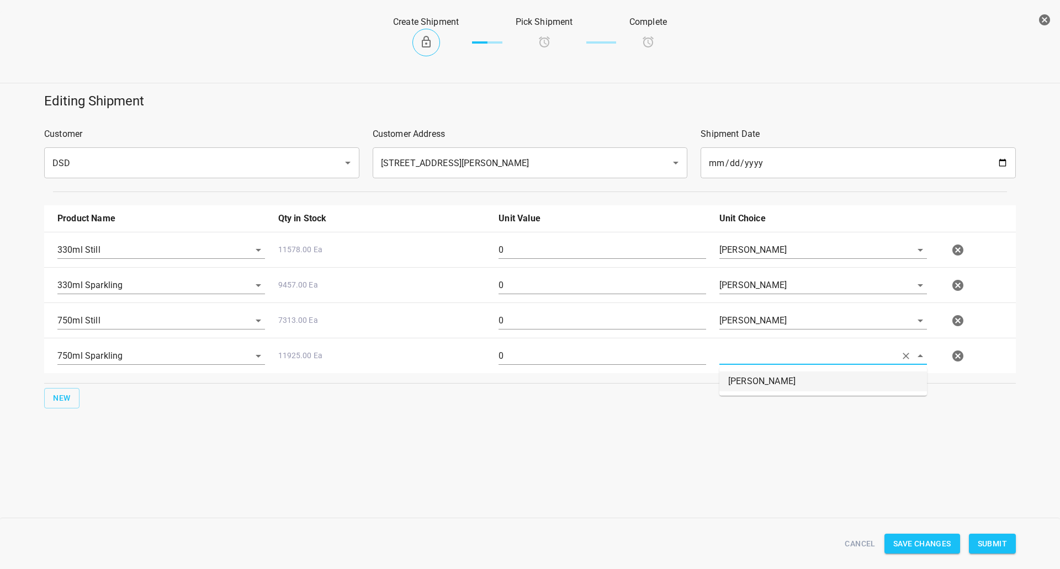
type input "[PERSON_NAME]"
click at [590, 258] on input "0" at bounding box center [602, 250] width 208 height 18
click at [514, 295] on div "0" at bounding box center [602, 290] width 221 height 40
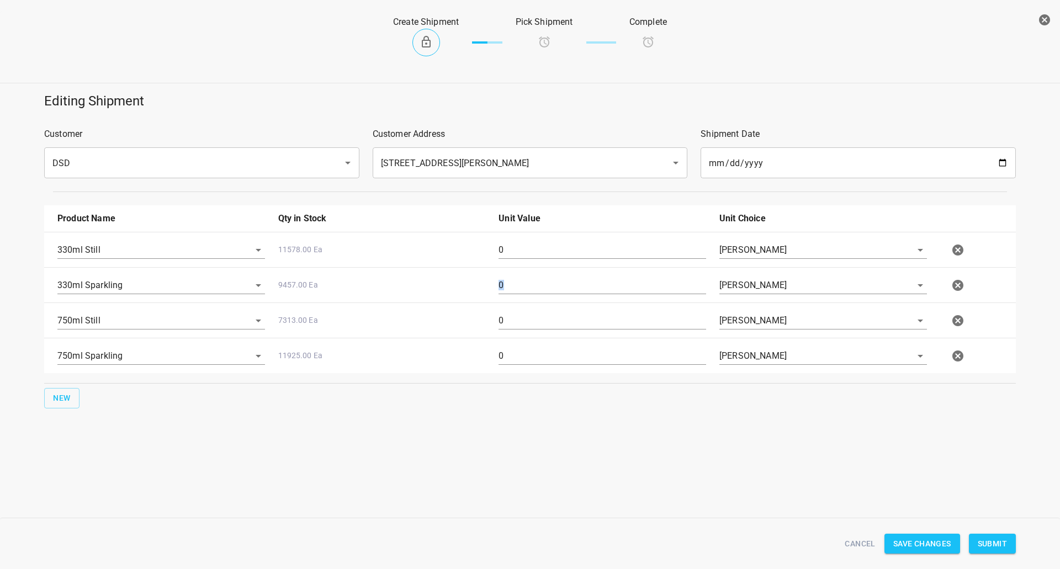
click at [519, 287] on input "0" at bounding box center [602, 286] width 208 height 18
type input "4"
click at [512, 313] on input "0" at bounding box center [602, 321] width 208 height 18
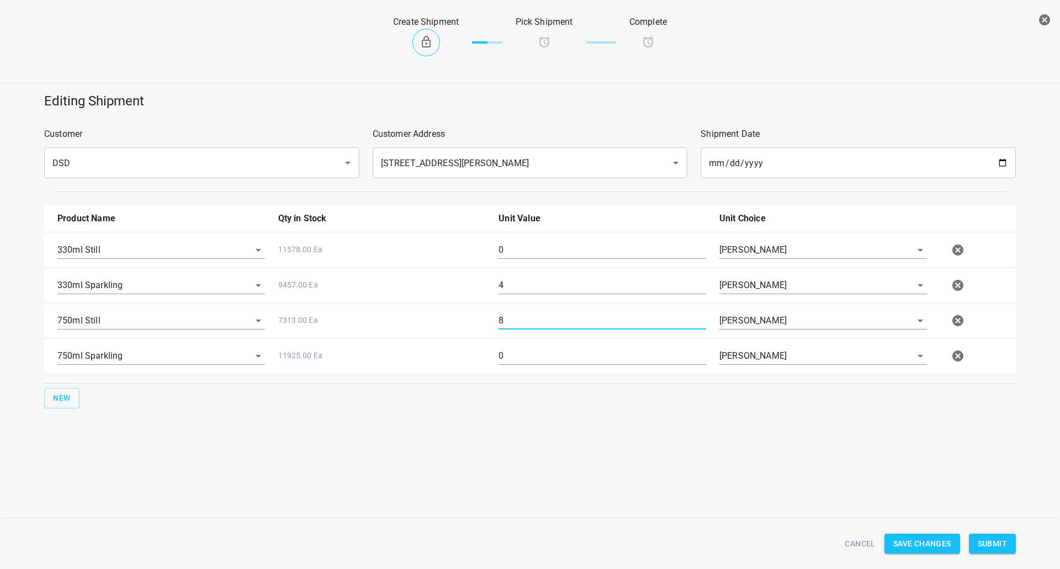
type input "8"
click at [529, 362] on input "0" at bounding box center [602, 356] width 208 height 18
type input "6"
drag, startPoint x: 519, startPoint y: 336, endPoint x: 519, endPoint y: 328, distance: 7.2
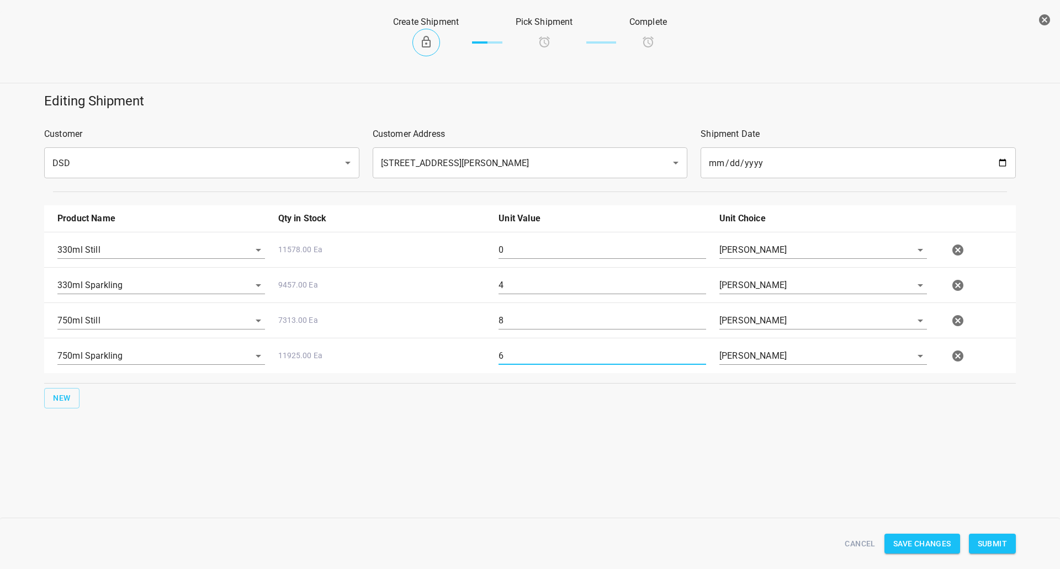
click at [519, 336] on div "750ml Sparkling 11925.00 Ea 6 [PERSON_NAME]" at bounding box center [532, 356] width 963 height 49
click at [519, 320] on input "8" at bounding box center [602, 321] width 208 height 18
type input "11"
click at [530, 363] on input "6" at bounding box center [602, 356] width 208 height 18
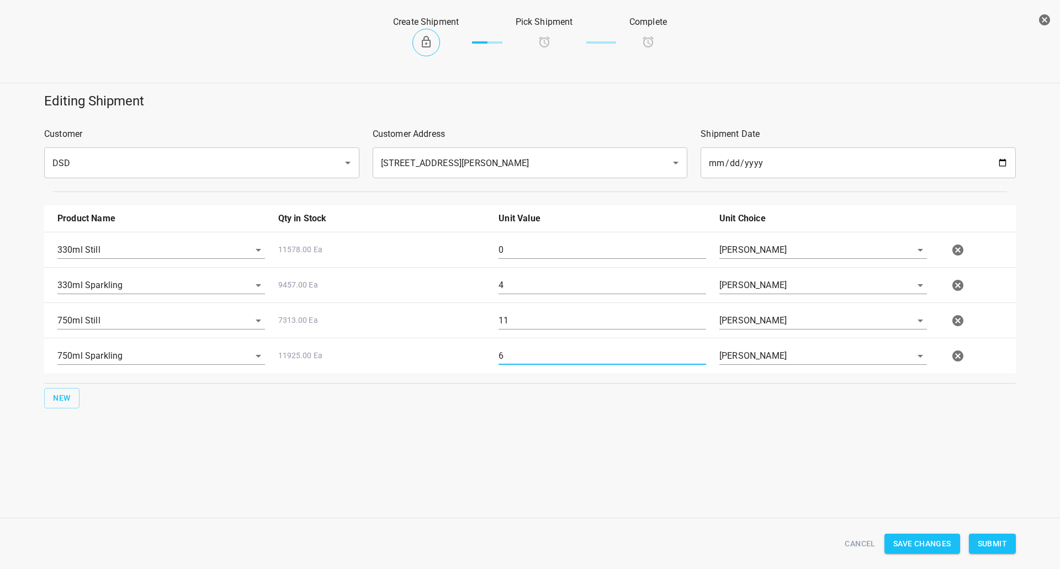
click at [529, 363] on input "6" at bounding box center [602, 356] width 208 height 18
type input "22"
drag, startPoint x: 544, startPoint y: 317, endPoint x: 174, endPoint y: 365, distance: 372.3
click at [243, 357] on div "330ml Still 11578.00 Ea 0 [PERSON_NAME] 330ml Sparkling 9457.00 Ea 4 [PERSON_NA…" at bounding box center [529, 302] width 971 height 141
type input "21"
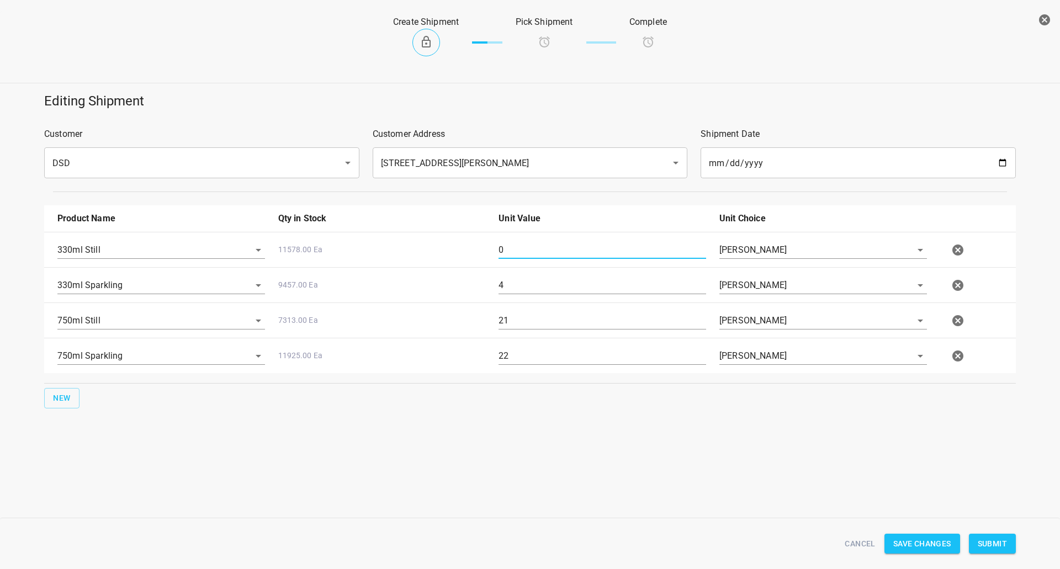
drag, startPoint x: 534, startPoint y: 253, endPoint x: 387, endPoint y: 286, distance: 151.0
click at [395, 284] on div "330ml Still 11578.00 Ea 0 [PERSON_NAME] 330ml Sparkling 9457.00 Ea 4 [PERSON_NA…" at bounding box center [529, 302] width 971 height 141
type input "1"
drag, startPoint x: 534, startPoint y: 286, endPoint x: 277, endPoint y: 360, distance: 267.5
click at [312, 354] on div "330ml Still 11578.00 Ea 1 [PERSON_NAME] 330ml Sparkling 9457.00 Ea 4 [PERSON_NA…" at bounding box center [529, 302] width 971 height 141
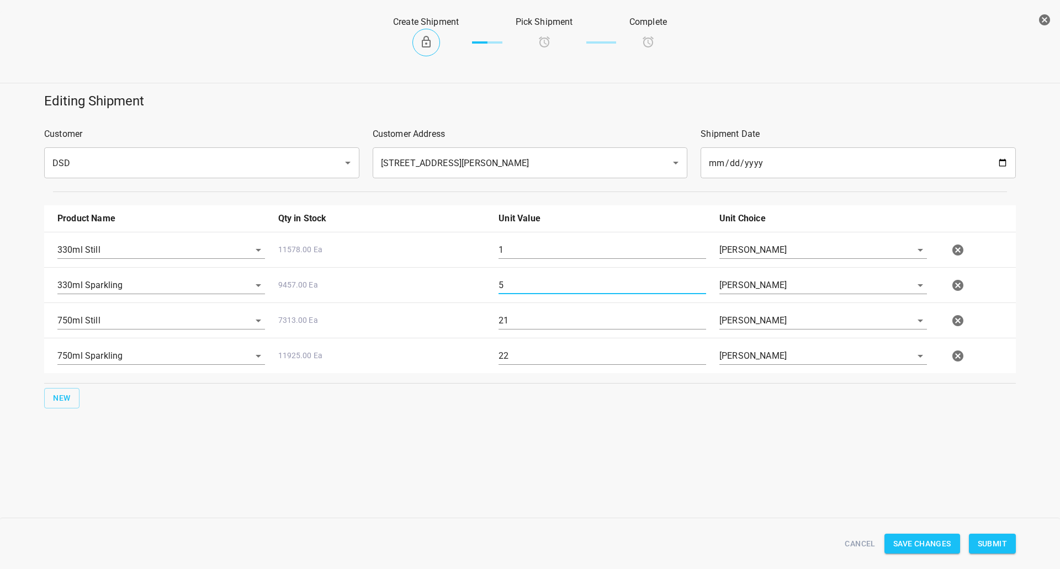
type input "5"
drag, startPoint x: 523, startPoint y: 323, endPoint x: 269, endPoint y: 325, distance: 254.4
click at [302, 328] on div "750ml Still 7313.00 Ea 21 [PERSON_NAME]" at bounding box center [532, 320] width 963 height 49
type input "23"
drag, startPoint x: 609, startPoint y: 365, endPoint x: 207, endPoint y: 418, distance: 405.3
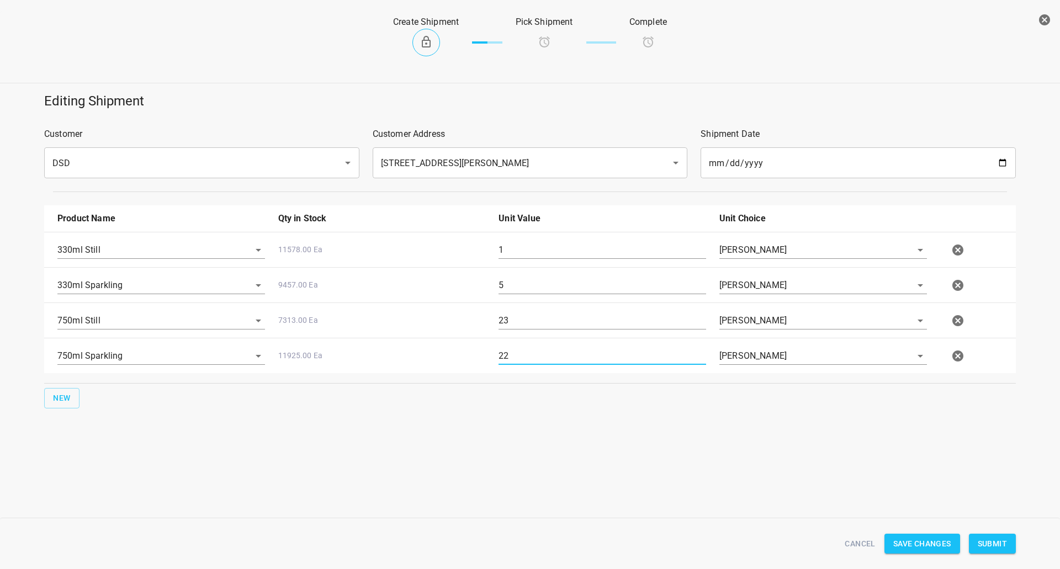
click at [423, 381] on div "Product Name Qty in Stock Unit Value Unit Choice 330ml Still 11578.00 Ea 1 [PER…" at bounding box center [530, 307] width 985 height 216
type input "24"
drag, startPoint x: 592, startPoint y: 251, endPoint x: 0, endPoint y: 269, distance: 592.5
click at [39, 270] on div "Product Name Qty in Stock Unit Value Unit Choice 330ml Still 11578.00 Ea 1 [PER…" at bounding box center [530, 307] width 985 height 216
type input "3"
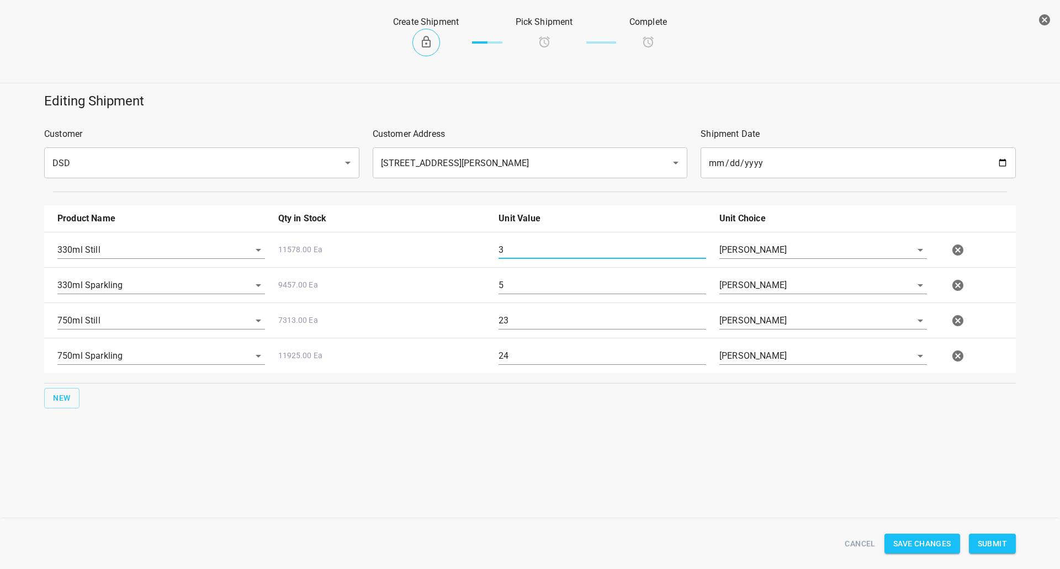
drag, startPoint x: 531, startPoint y: 324, endPoint x: 3, endPoint y: 334, distance: 527.7
click at [167, 327] on div "750ml Still 7313.00 Ea 23 [PERSON_NAME]" at bounding box center [532, 320] width 963 height 49
type input "29"
drag, startPoint x: 513, startPoint y: 359, endPoint x: 155, endPoint y: 385, distance: 358.6
click at [186, 381] on div "Product Name Qty in Stock Unit Value Unit Choice 330ml Still 11578.00 Ea 3 [PER…" at bounding box center [530, 307] width 985 height 216
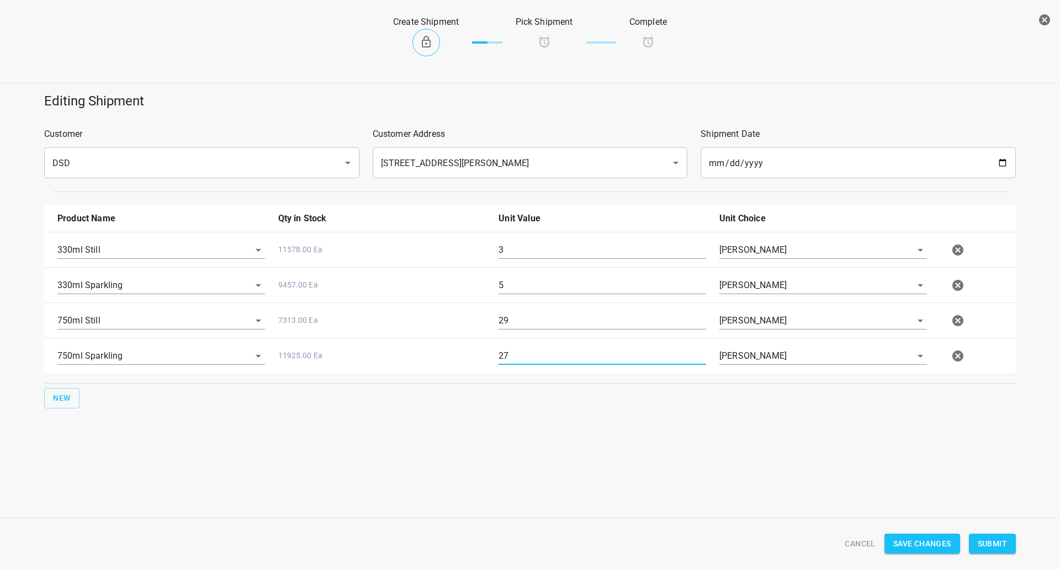
type input "27"
drag, startPoint x: 611, startPoint y: 322, endPoint x: 0, endPoint y: 321, distance: 611.0
click at [0, 347] on div "Editing Shipment Customer DSD ​ Customer Address [STREET_ADDRESS][PERSON_NAME] …" at bounding box center [529, 250] width 1073 height 329
type input "39"
drag, startPoint x: 456, startPoint y: 259, endPoint x: 0, endPoint y: 327, distance: 461.5
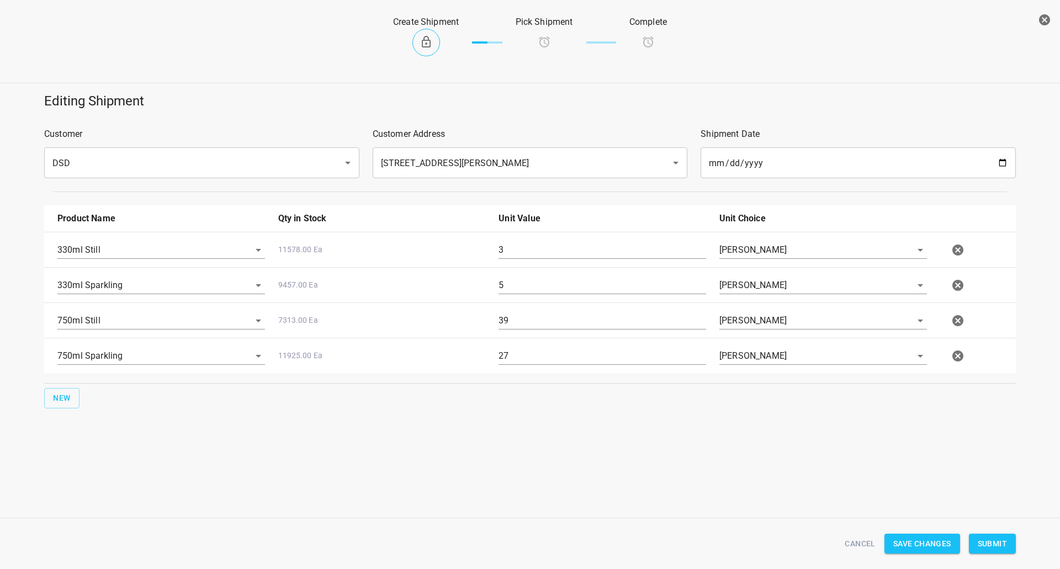
click at [156, 295] on div "330ml Still 11578.00 Ea 3 [PERSON_NAME] 330ml Sparkling 9457.00 Ea 5 [PERSON_NA…" at bounding box center [529, 302] width 971 height 141
click at [538, 262] on div "330ml Sparkling 9457.00 Ea 5 [PERSON_NAME]" at bounding box center [532, 285] width 963 height 49
drag, startPoint x: 534, startPoint y: 258, endPoint x: 535, endPoint y: 252, distance: 5.6
click at [534, 258] on input "3" at bounding box center [602, 250] width 208 height 18
click at [537, 248] on input "3" at bounding box center [602, 250] width 208 height 18
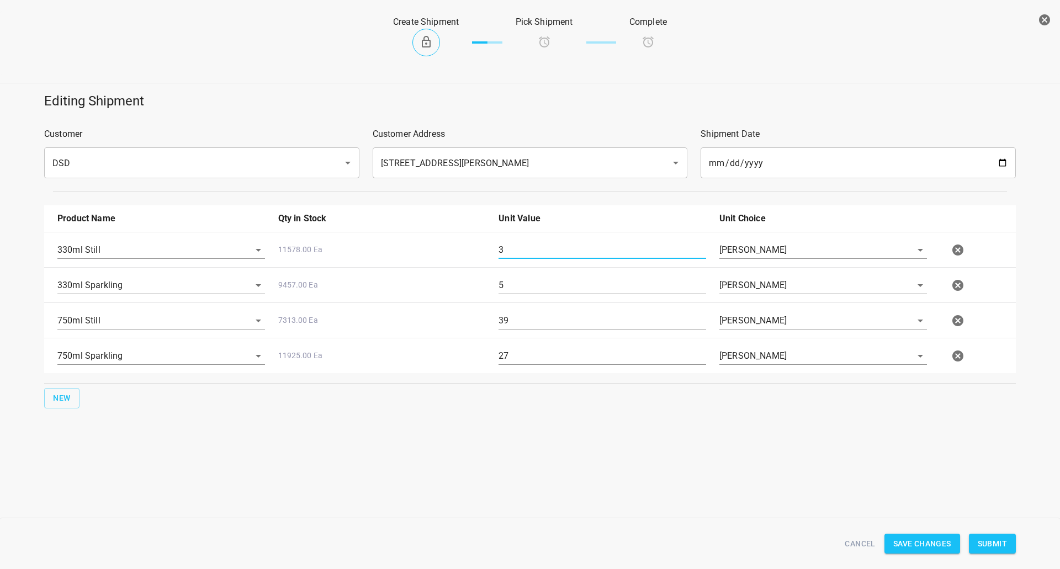
click at [537, 248] on input "3" at bounding box center [602, 250] width 208 height 18
type input "11"
click at [989, 546] on span "Submit" at bounding box center [991, 544] width 29 height 14
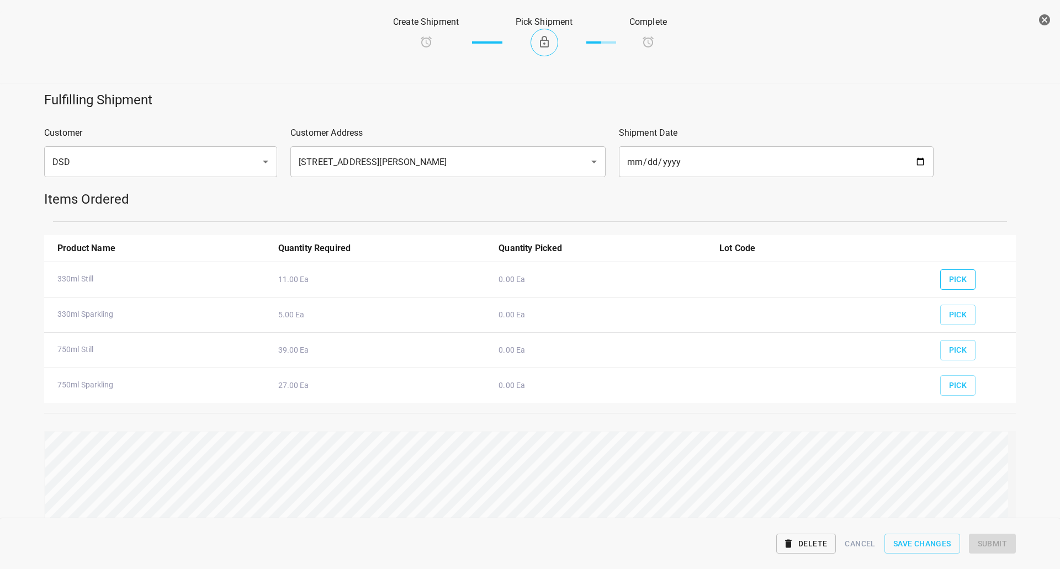
click at [949, 281] on span "Pick" at bounding box center [958, 280] width 18 height 14
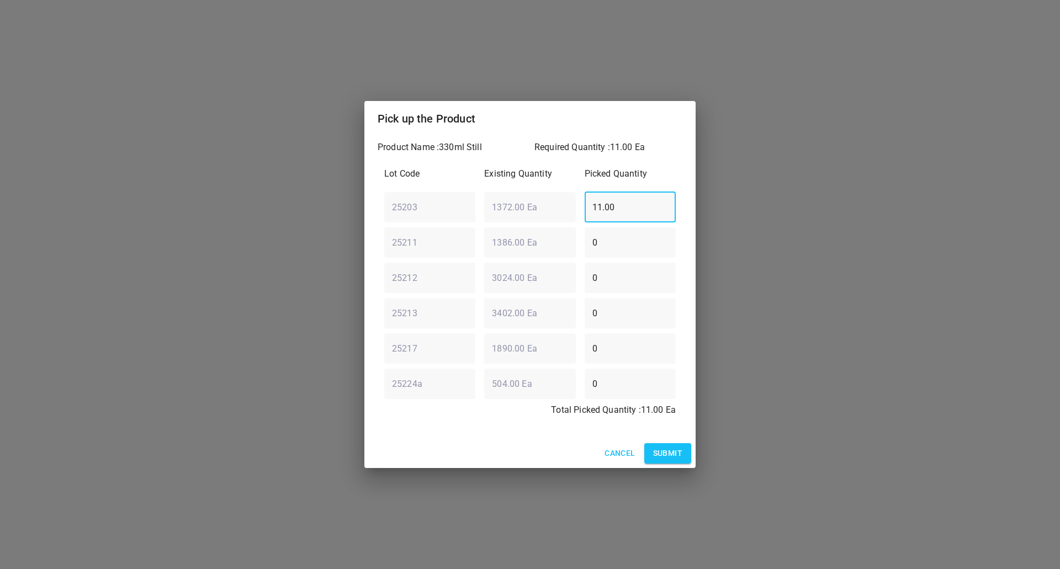
drag, startPoint x: 634, startPoint y: 201, endPoint x: 365, endPoint y: 228, distance: 270.2
click at [381, 227] on div "Lot Code Existing Quantity Picked Quantity 25203 ​ 1372.00 Ea ​ 11.00 ​ 25211 ​…" at bounding box center [530, 295] width 305 height 269
click at [672, 450] on span "Submit" at bounding box center [667, 453] width 29 height 14
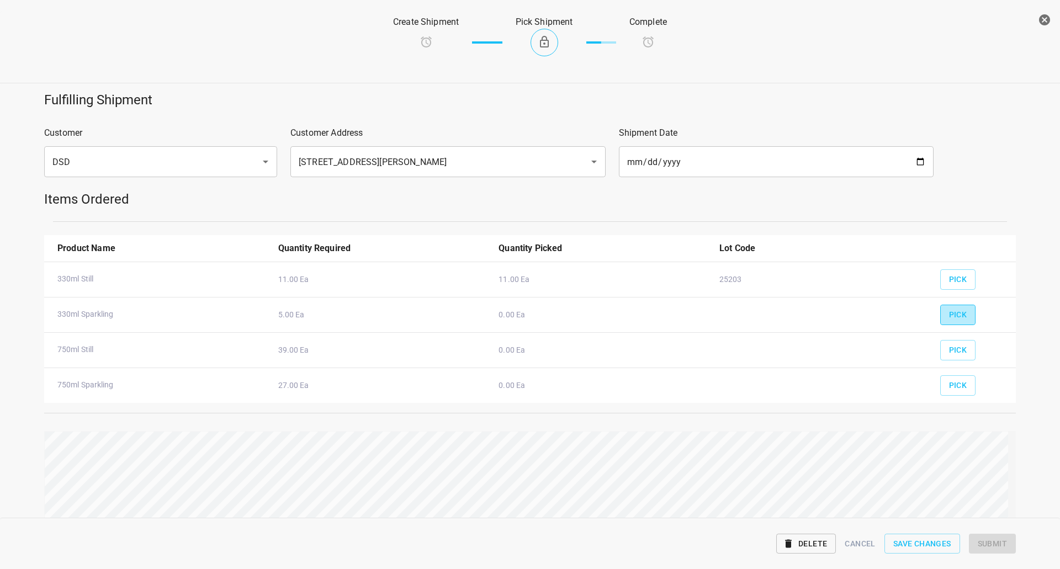
click at [966, 316] on button "Pick" at bounding box center [958, 315] width 36 height 20
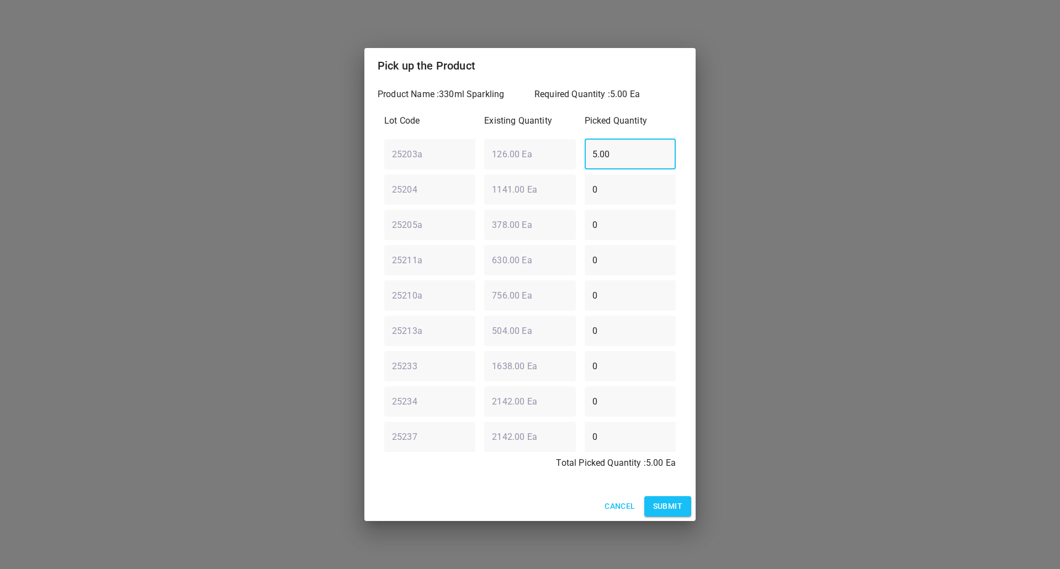
click at [571, 165] on div "25203a ​ 126.00 Ea ​ 5.00 ​" at bounding box center [530, 154] width 300 height 40
type input "0"
click at [554, 202] on div "25204 ​ 1141.00 Ea ​ 0 ​" at bounding box center [530, 189] width 300 height 40
type input "5"
drag, startPoint x: 655, startPoint y: 507, endPoint x: 751, endPoint y: 452, distance: 110.8
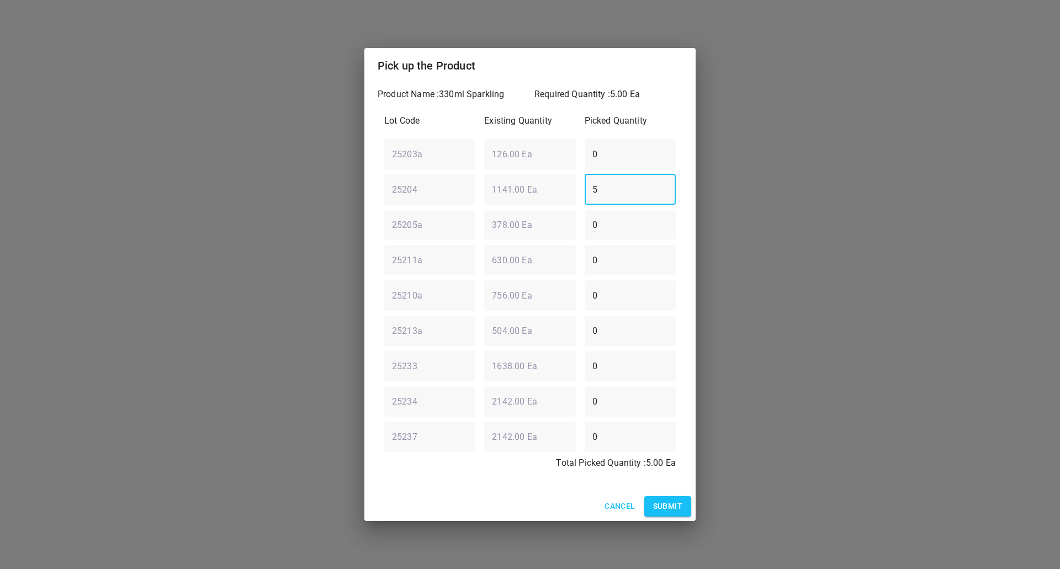
click at [655, 507] on span "Submit" at bounding box center [667, 506] width 29 height 14
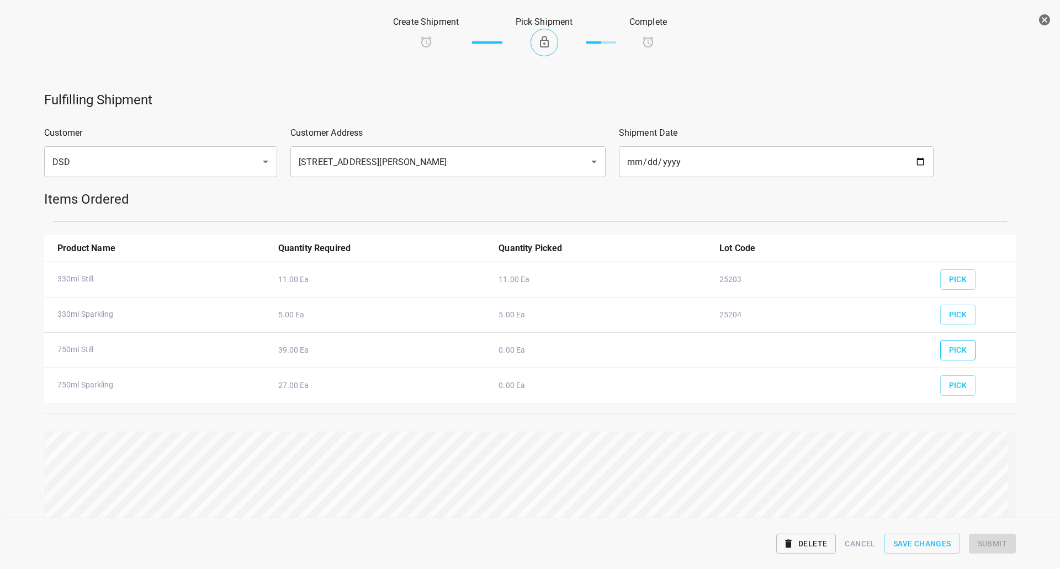
click at [963, 343] on button "Pick" at bounding box center [958, 350] width 36 height 20
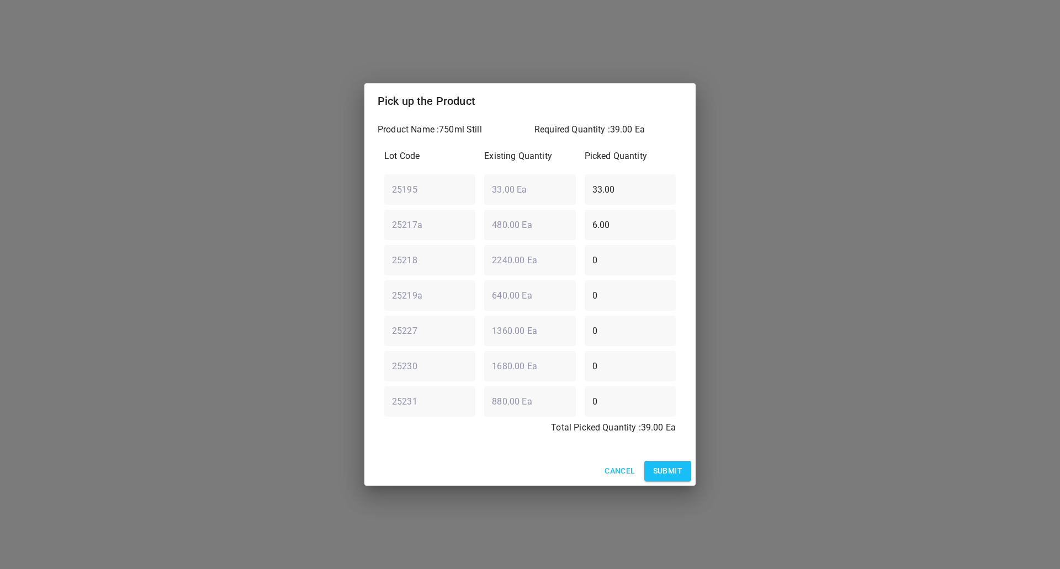
drag, startPoint x: 639, startPoint y: 229, endPoint x: 363, endPoint y: 231, distance: 275.4
click at [363, 231] on div "Pick up the Product Product Name : 750ml Still Required Quantity : 39.00 Ea Lot…" at bounding box center [530, 284] width 1060 height 569
type input "0"
click at [466, 215] on div "Lot Code Existing Quantity Picked Quantity 25195 ​ 33.00 Ea ​ 33.00 ​ 25217a ​ …" at bounding box center [530, 295] width 305 height 305
type input "0"
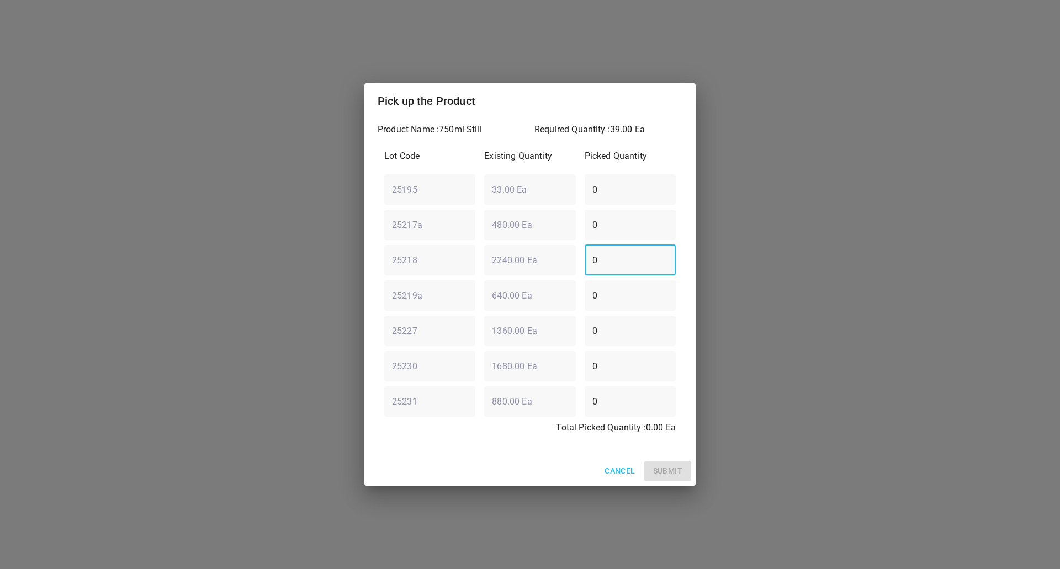
click at [522, 274] on div "25218 ​ 2240.00 Ea ​ 0 ​" at bounding box center [530, 260] width 300 height 40
type input "6"
click at [414, 214] on div "Lot Code Existing Quantity Picked Quantity 25195 ​ 33.00 Ea ​ 0 ​ 25217a ​ 480.…" at bounding box center [530, 295] width 305 height 305
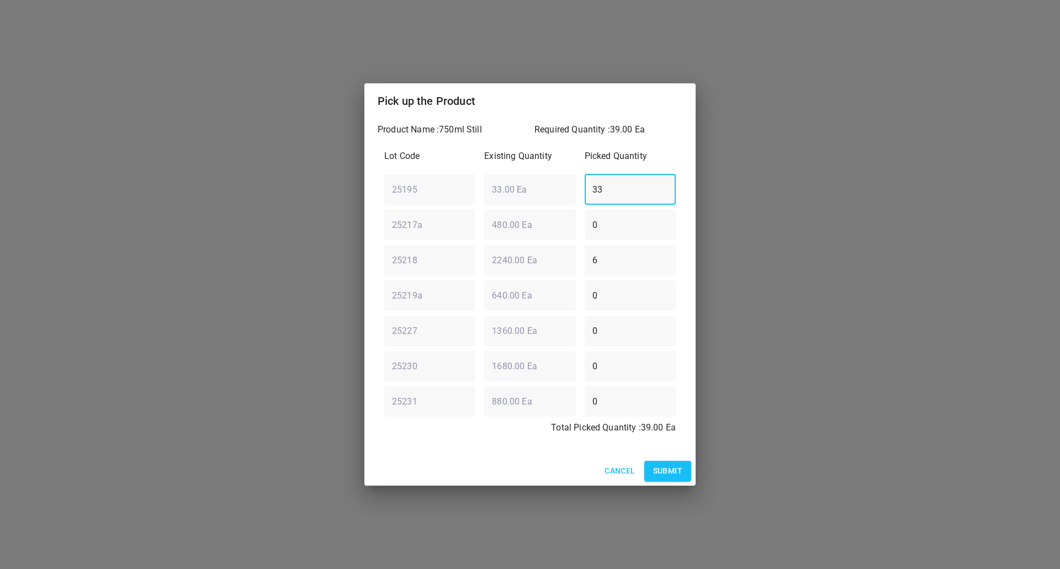
type input "33"
click at [675, 466] on span "Submit" at bounding box center [667, 471] width 29 height 14
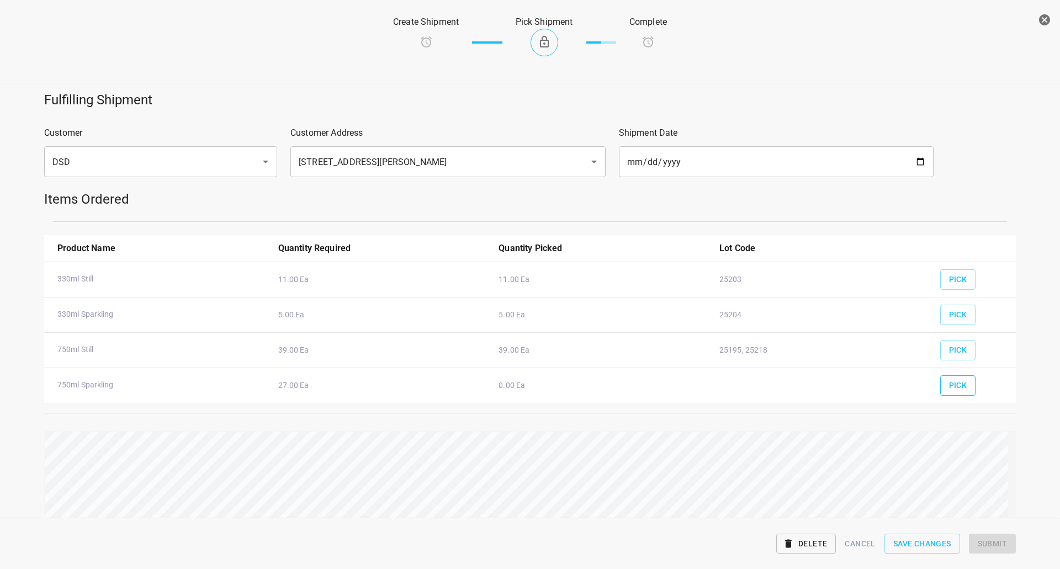
click at [961, 382] on button "Pick" at bounding box center [958, 385] width 36 height 20
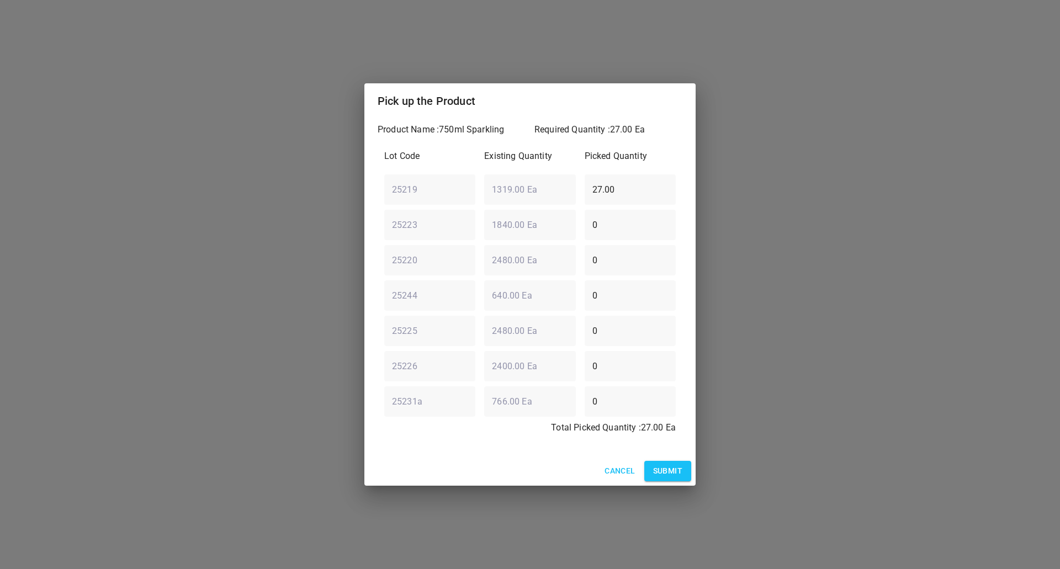
click at [695, 467] on div "Cancel Submit" at bounding box center [529, 470] width 331 height 29
click at [684, 469] on button "Submit" at bounding box center [667, 471] width 47 height 20
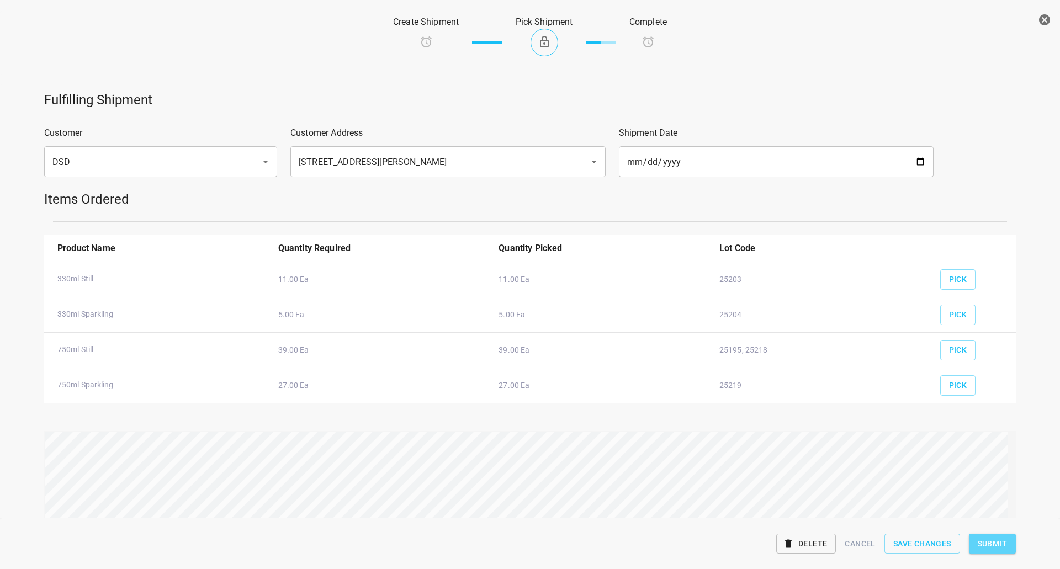
click at [1000, 539] on span "Submit" at bounding box center [991, 544] width 29 height 14
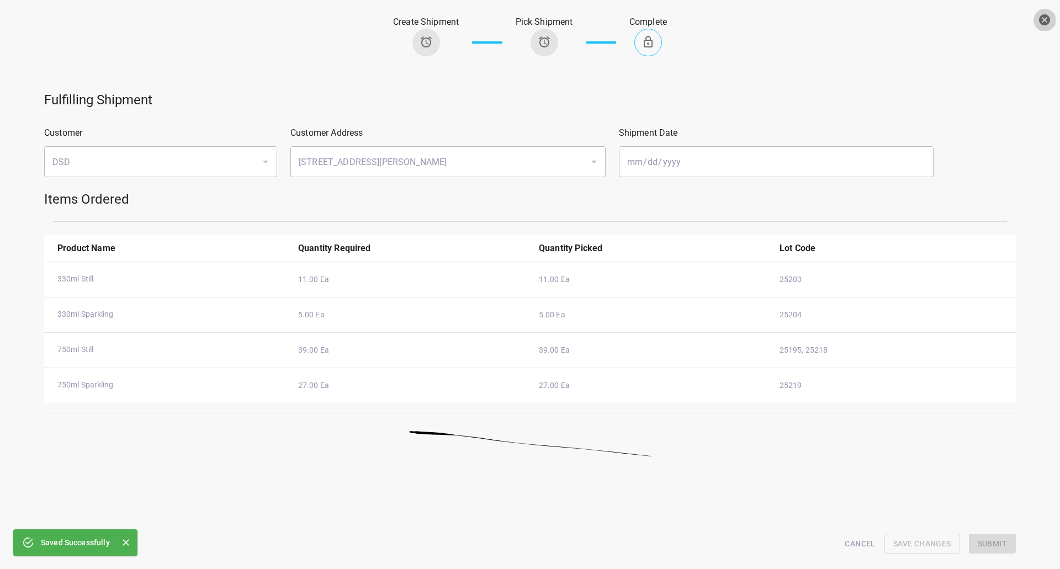
drag, startPoint x: 1044, startPoint y: 17, endPoint x: 1032, endPoint y: 18, distance: 12.2
click at [1043, 18] on icon "button" at bounding box center [1044, 19] width 11 height 11
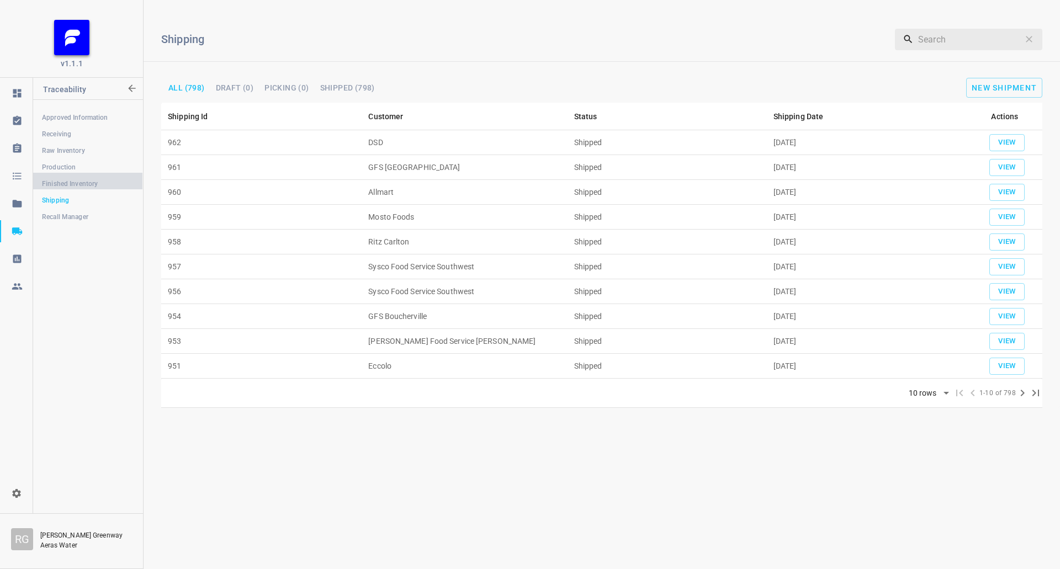
click at [72, 182] on span "Finished Inventory" at bounding box center [88, 183] width 92 height 11
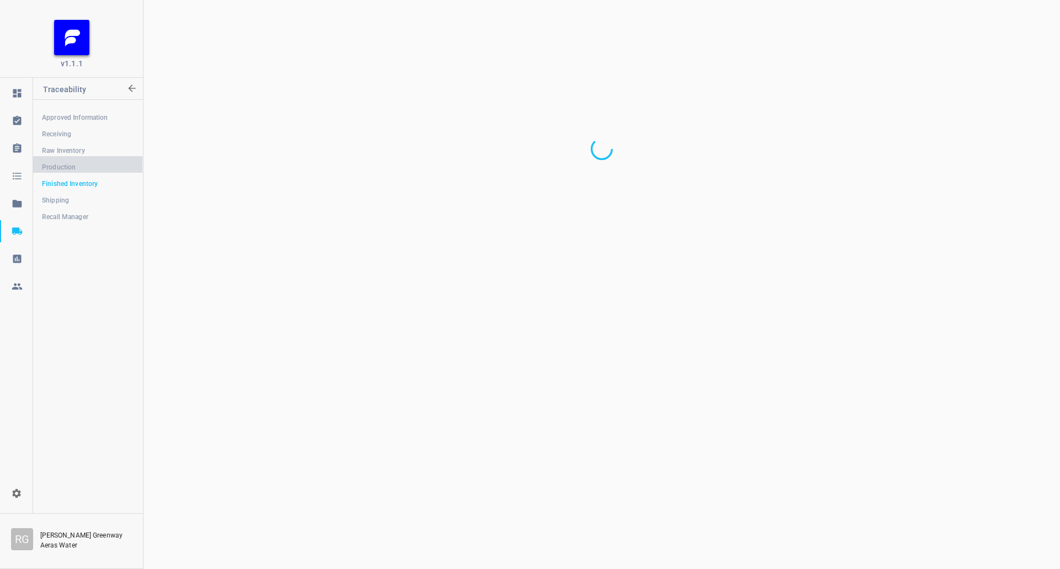
click at [73, 161] on link "Production" at bounding box center [87, 167] width 109 height 22
